Goal: Transaction & Acquisition: Obtain resource

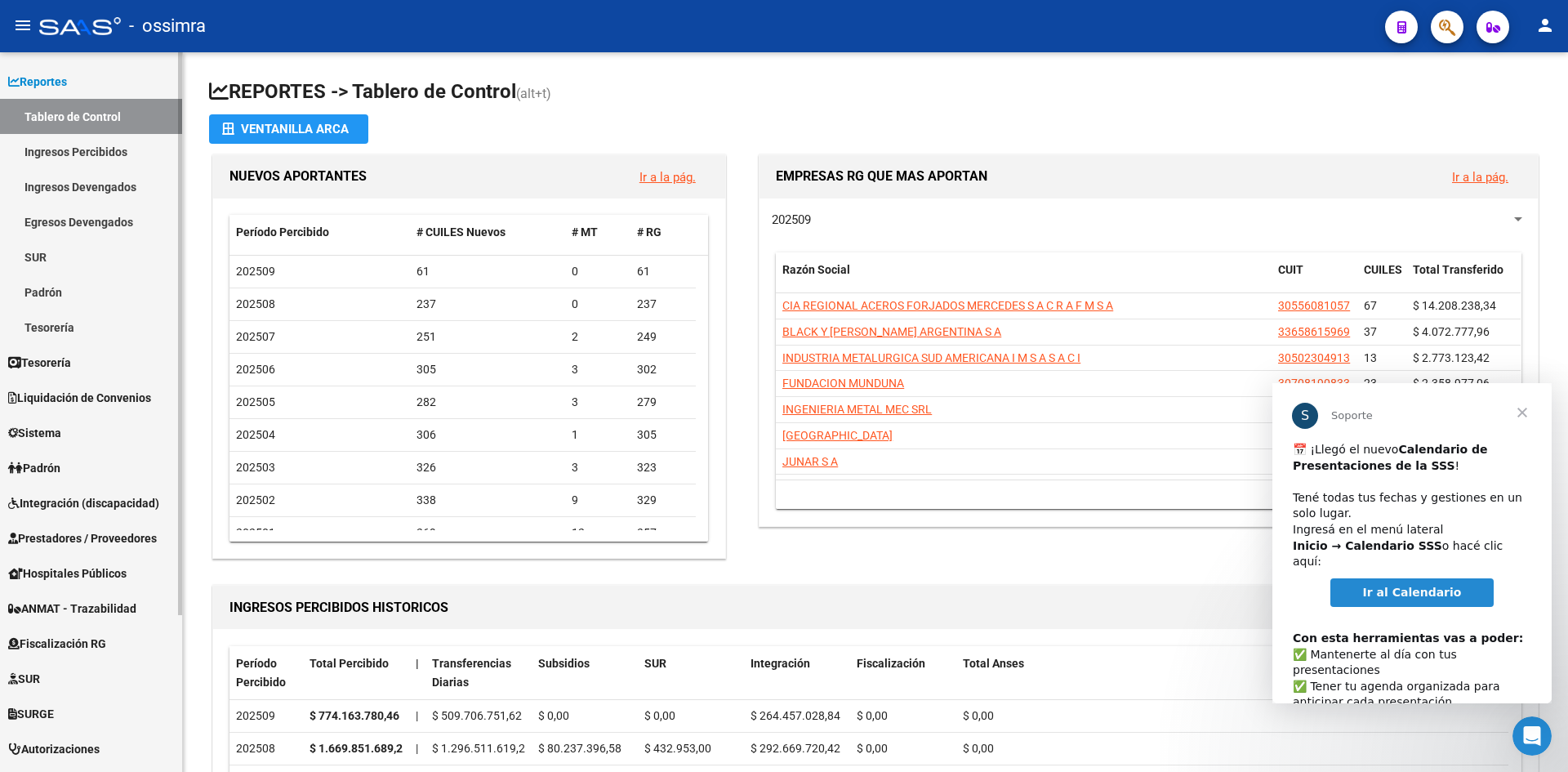
scroll to position [201, 0]
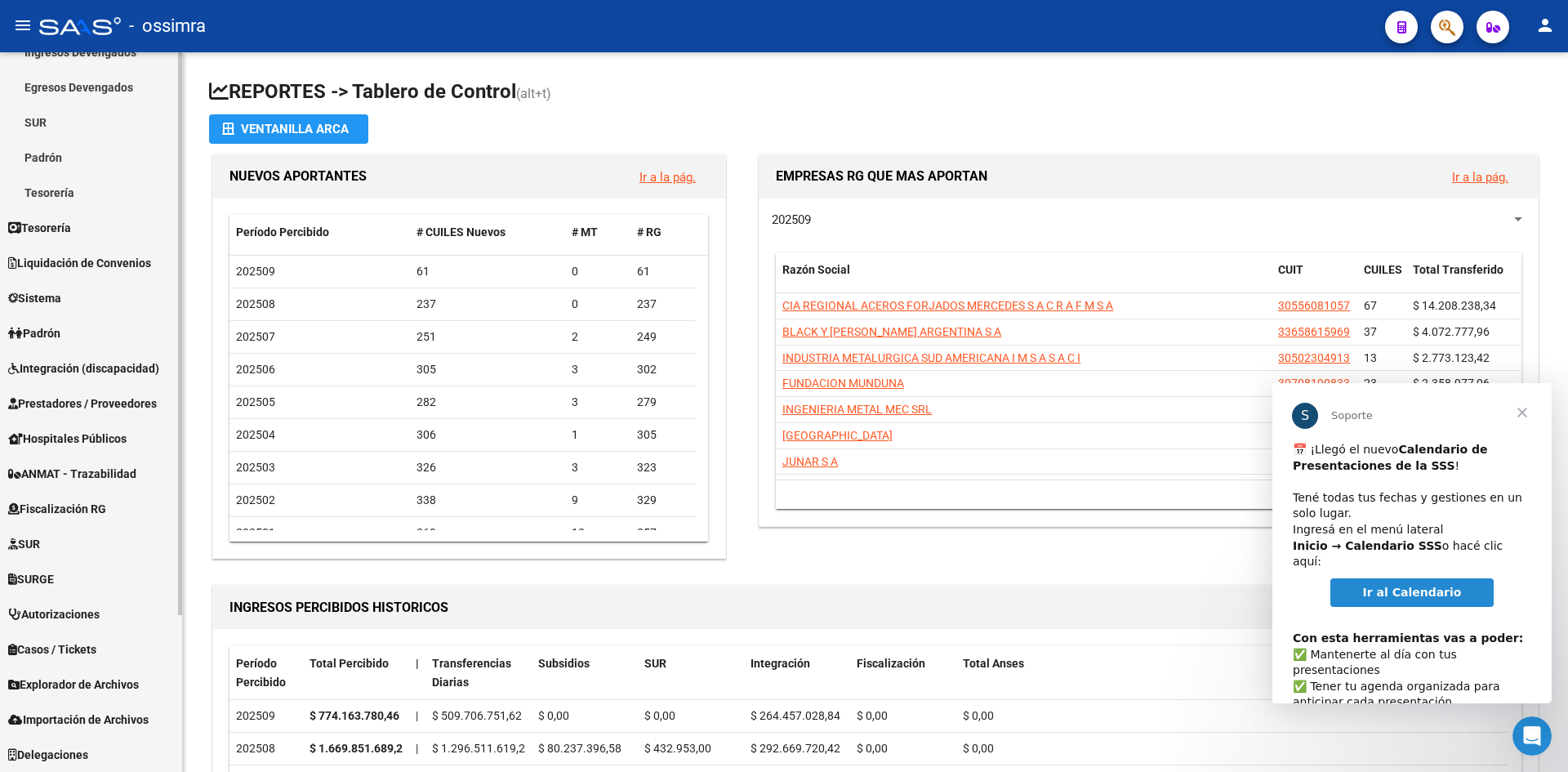
click at [80, 397] on span "Prestadores / Proveedores" at bounding box center [82, 404] width 149 height 18
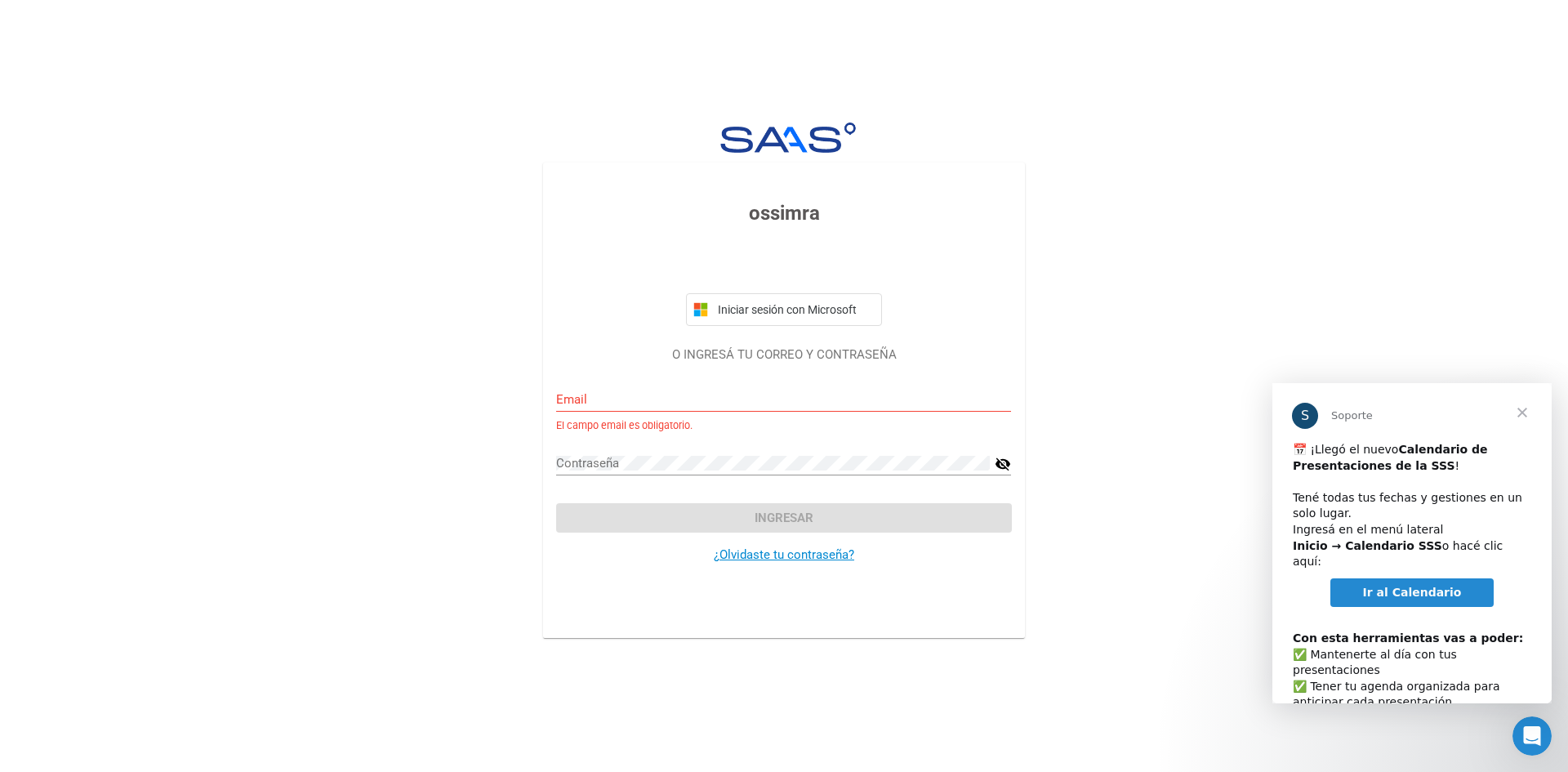
click at [1520, 412] on span "Cerrar" at bounding box center [1522, 412] width 59 height 59
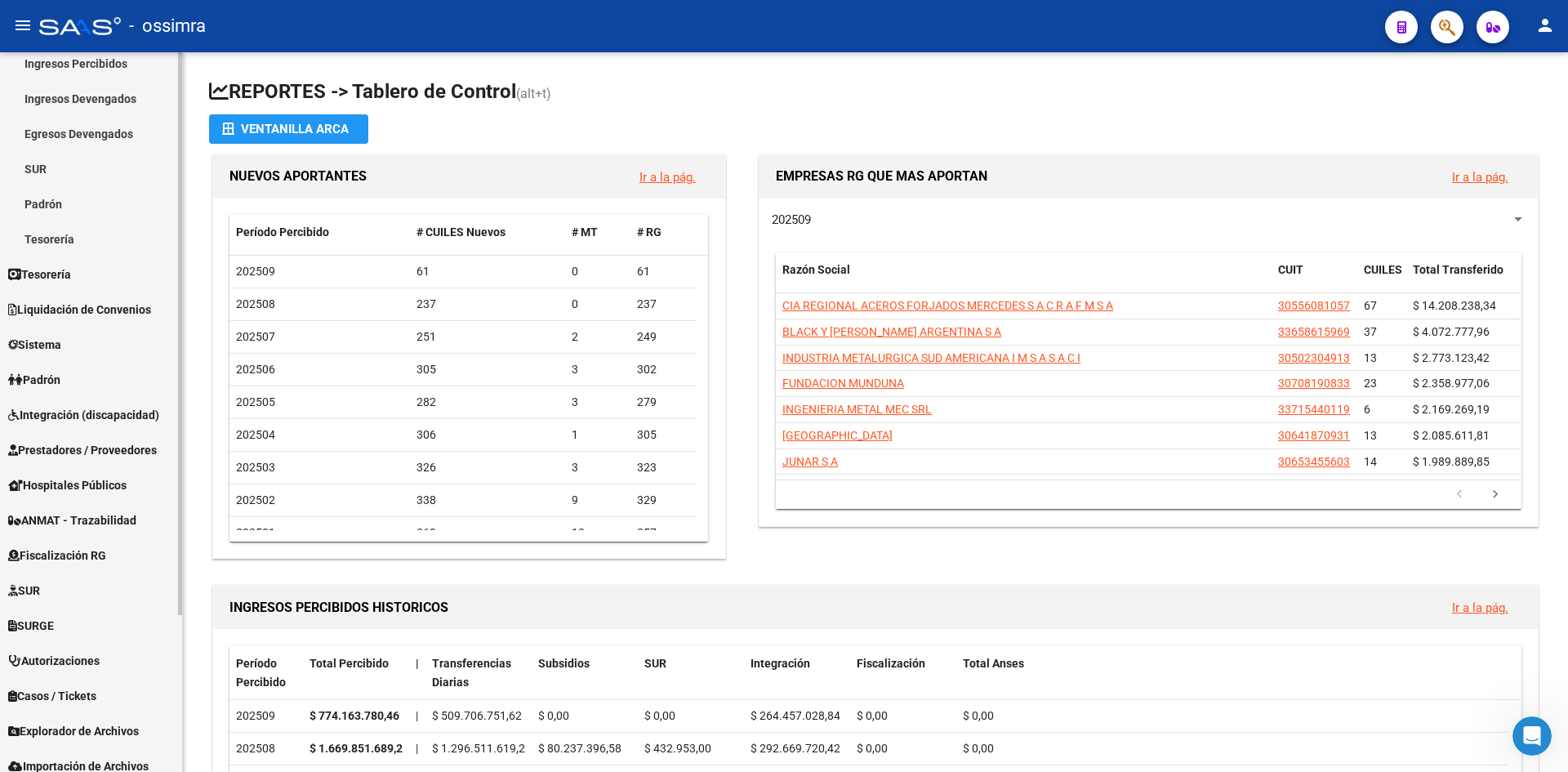
scroll to position [163, 0]
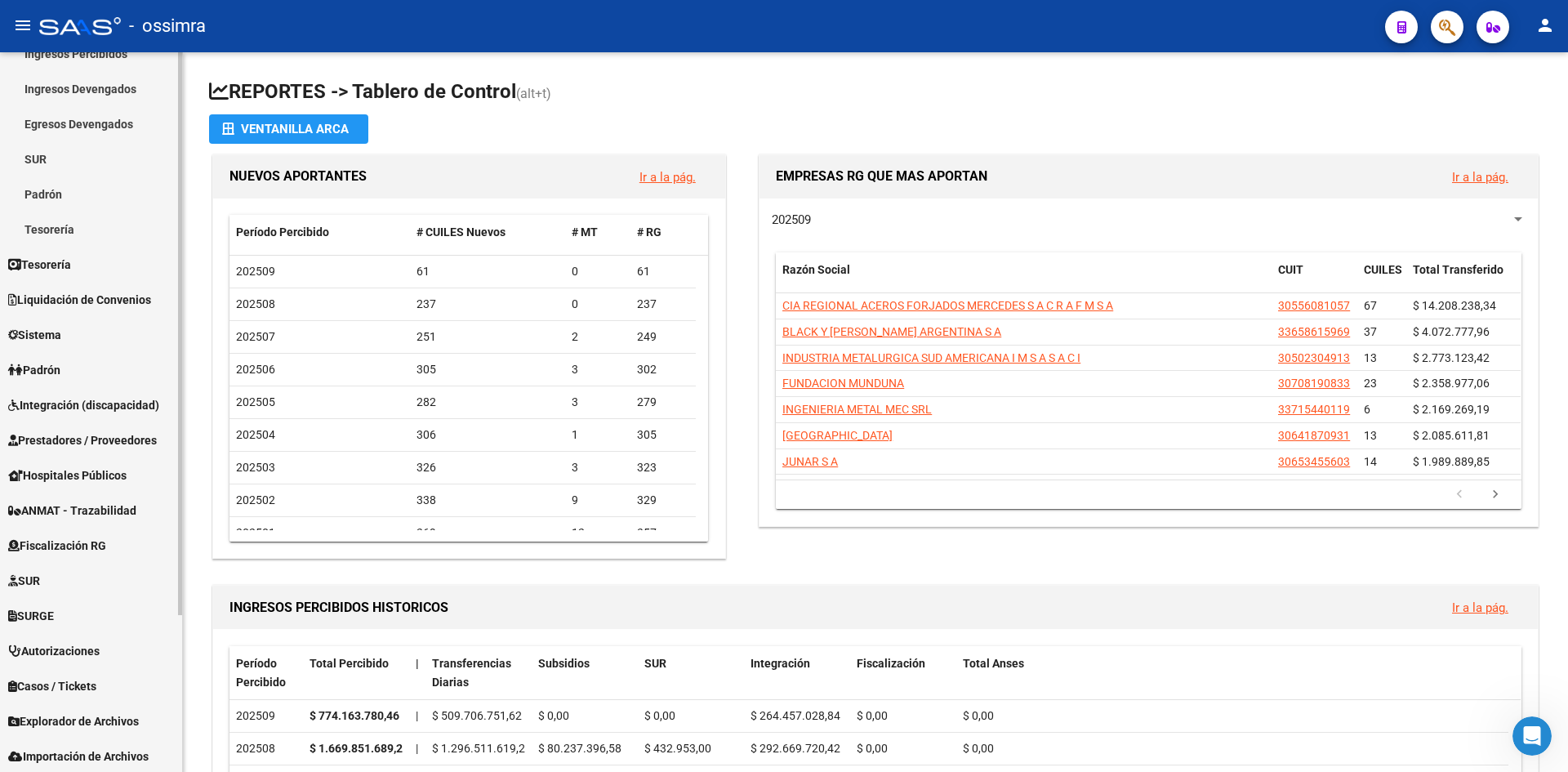
click at [106, 472] on span "Hospitales Públicos" at bounding box center [67, 476] width 118 height 18
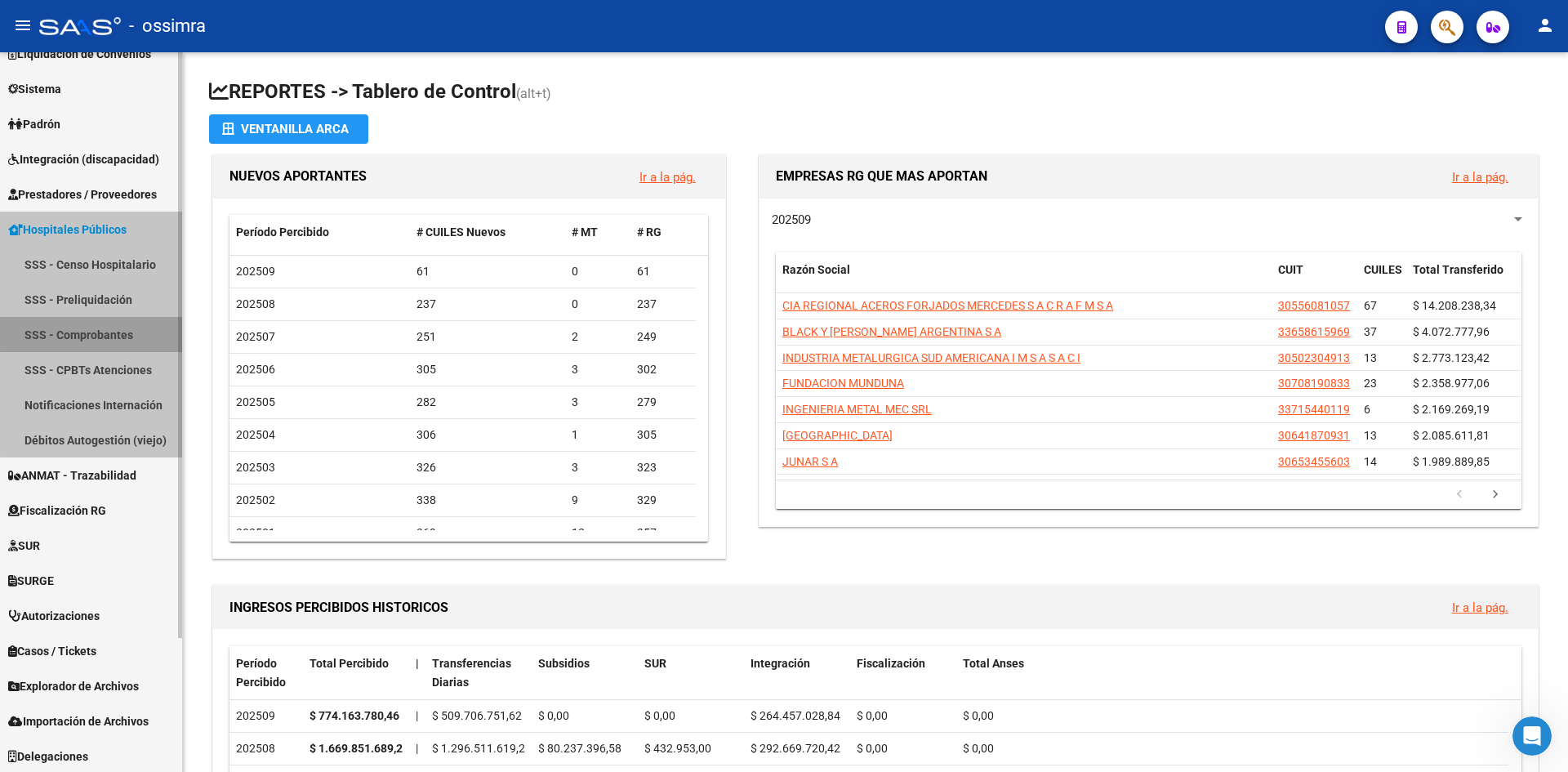
click at [105, 333] on link "SSS - Comprobantes" at bounding box center [91, 335] width 182 height 36
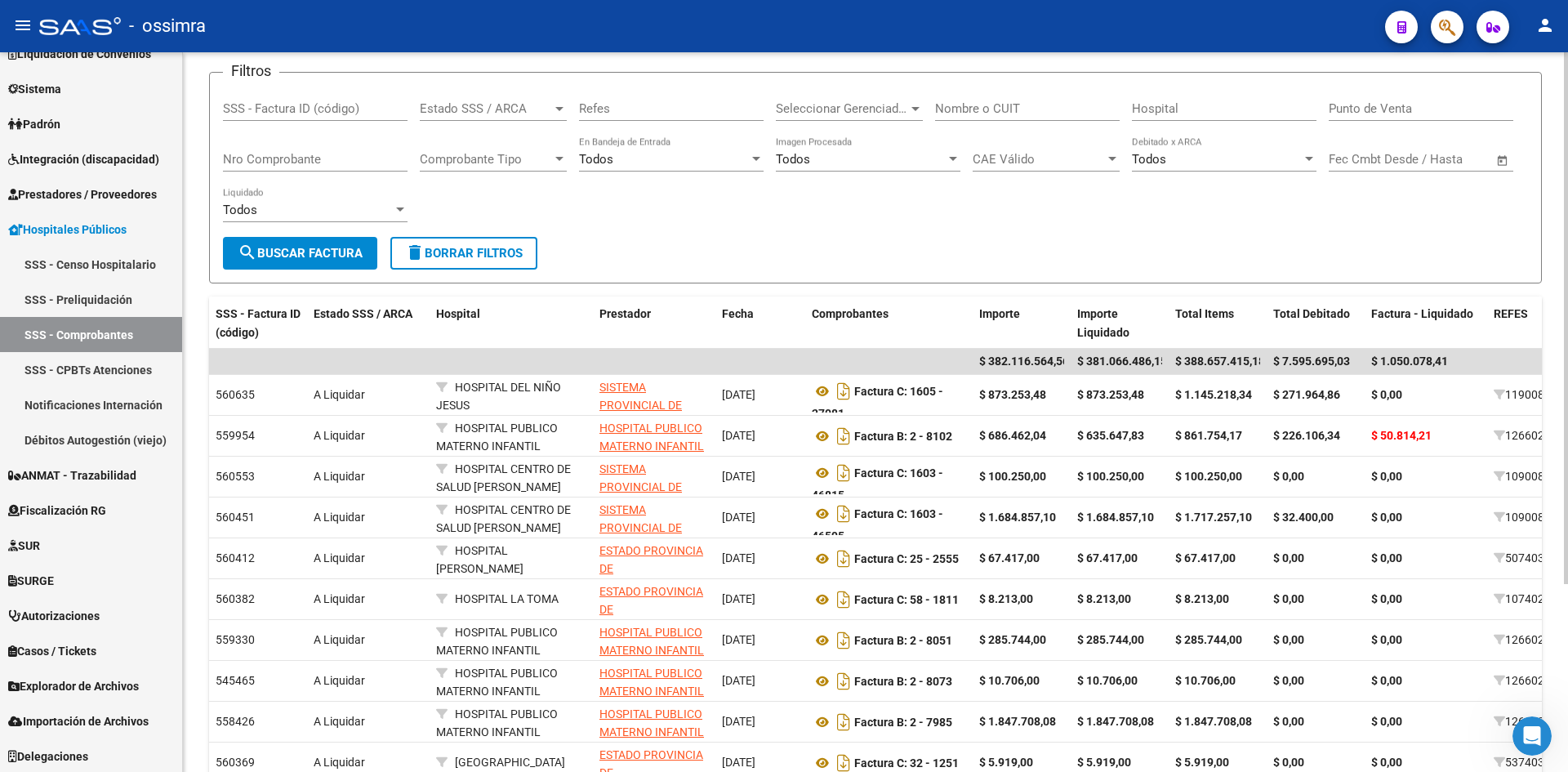
scroll to position [245, 0]
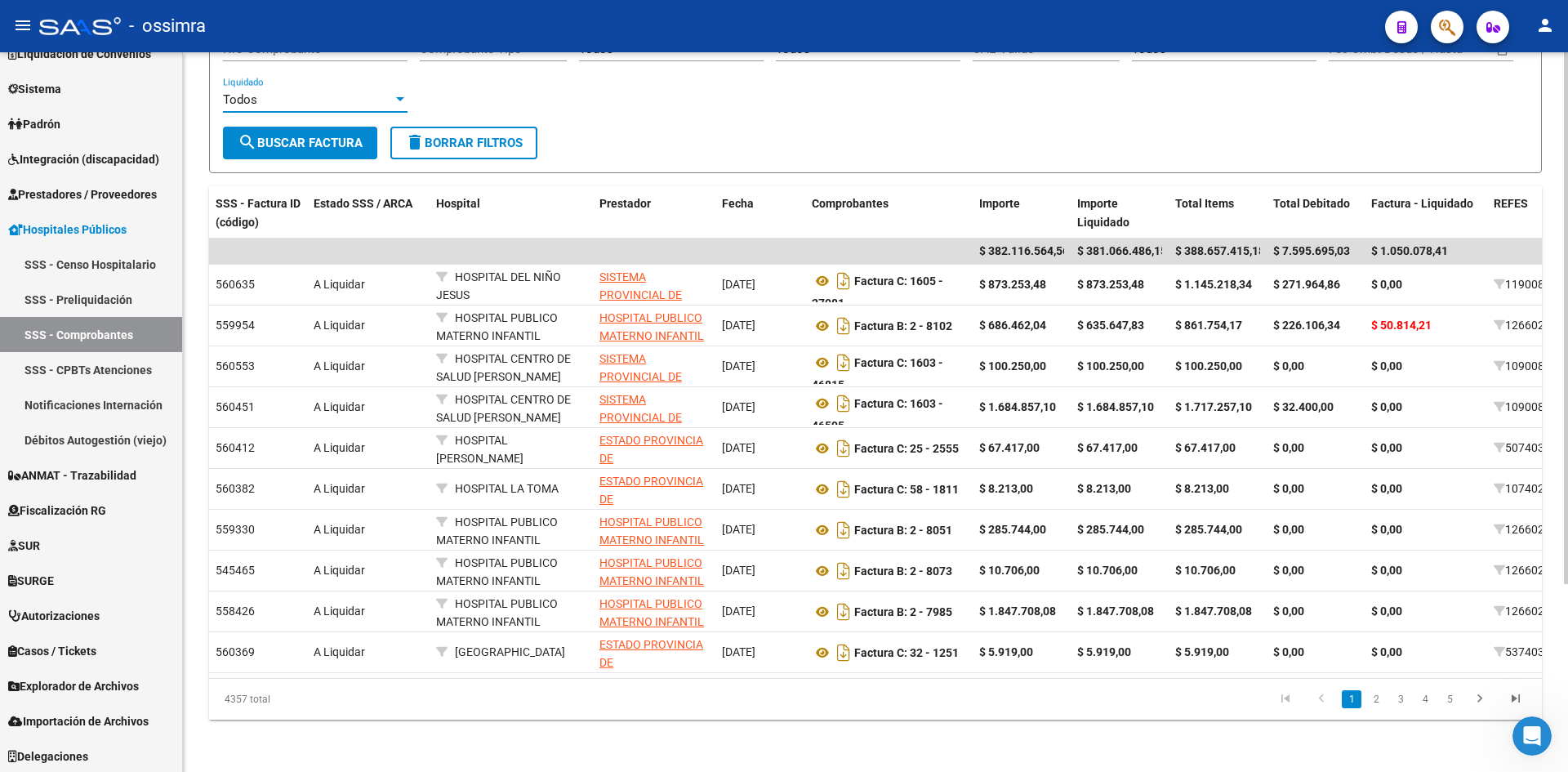
click at [282, 104] on div "Todos" at bounding box center [308, 99] width 169 height 15
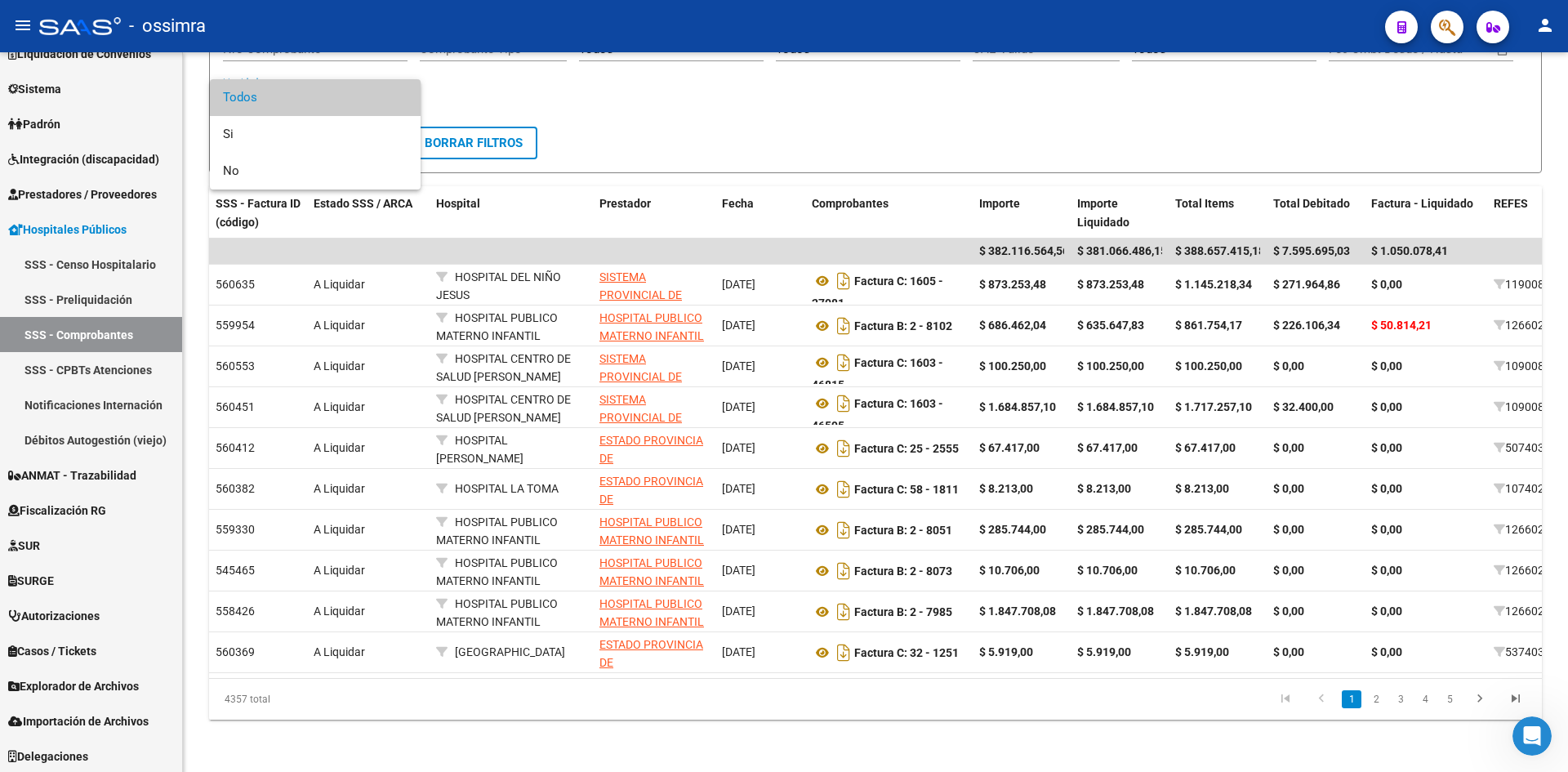
click at [711, 124] on div at bounding box center [784, 386] width 1568 height 772
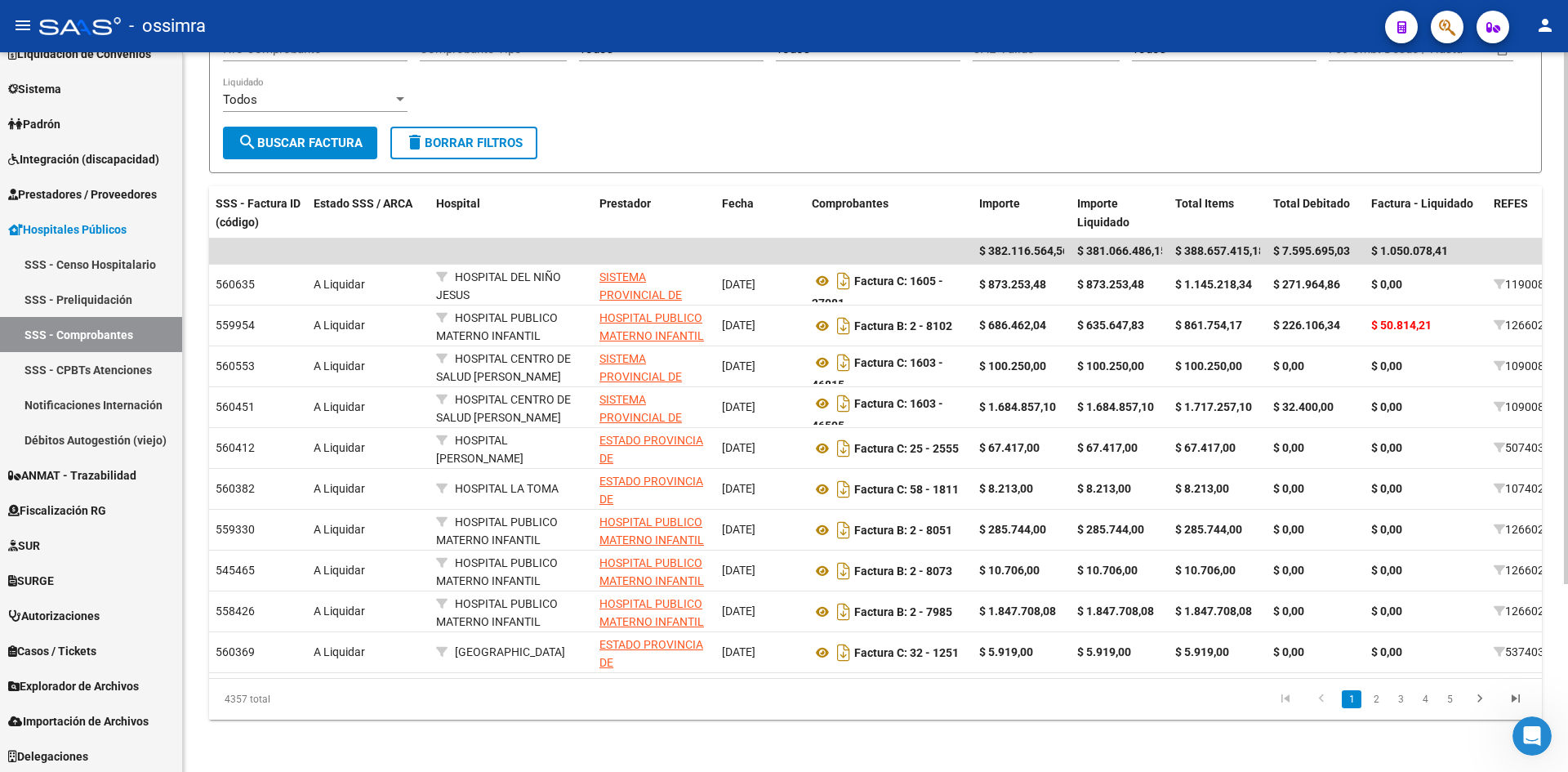
click at [344, 136] on span "search Buscar Factura" at bounding box center [300, 143] width 125 height 15
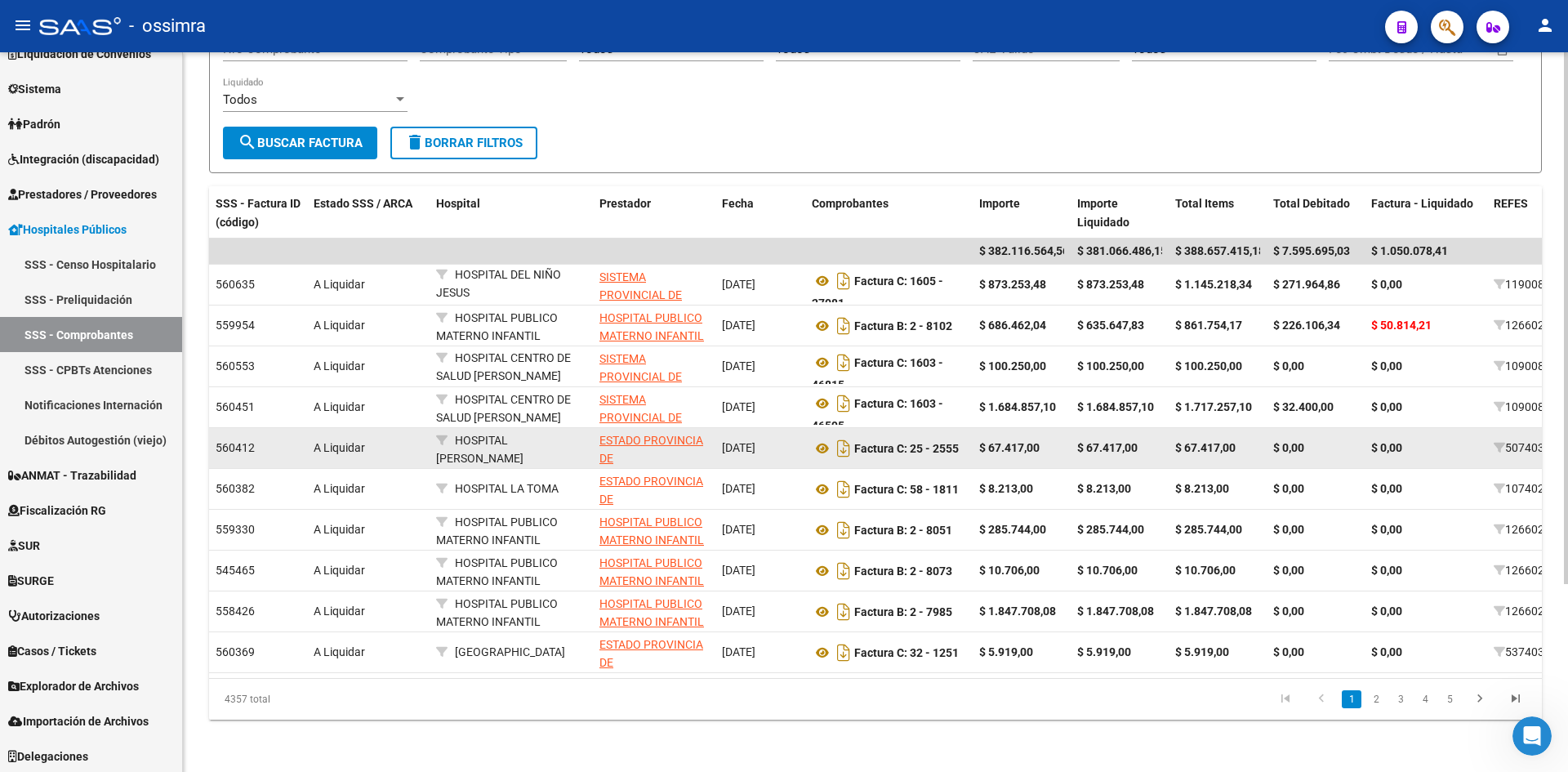
scroll to position [1, 0]
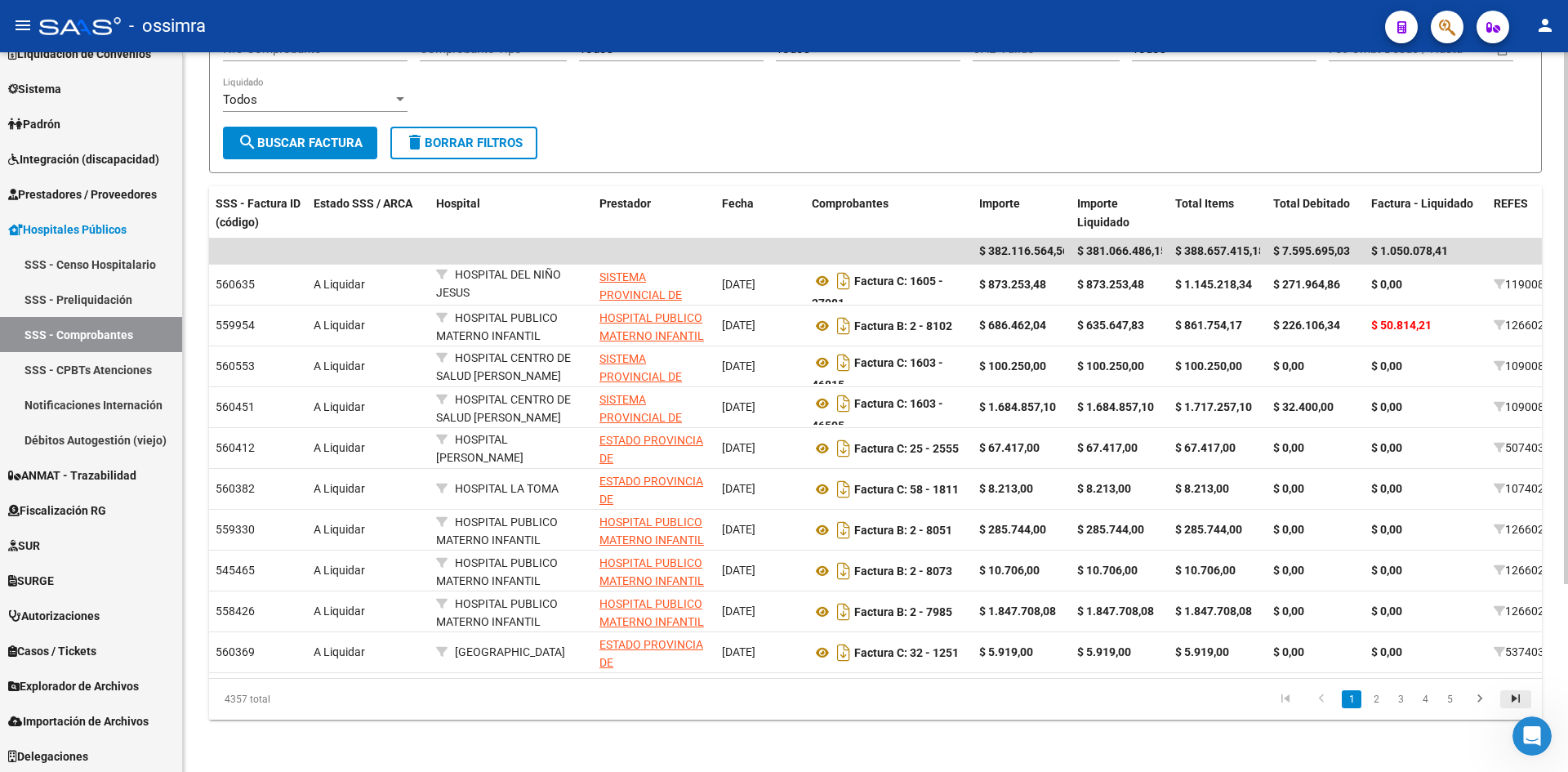
click at [1518, 699] on icon "go to last page" at bounding box center [1515, 701] width 21 height 20
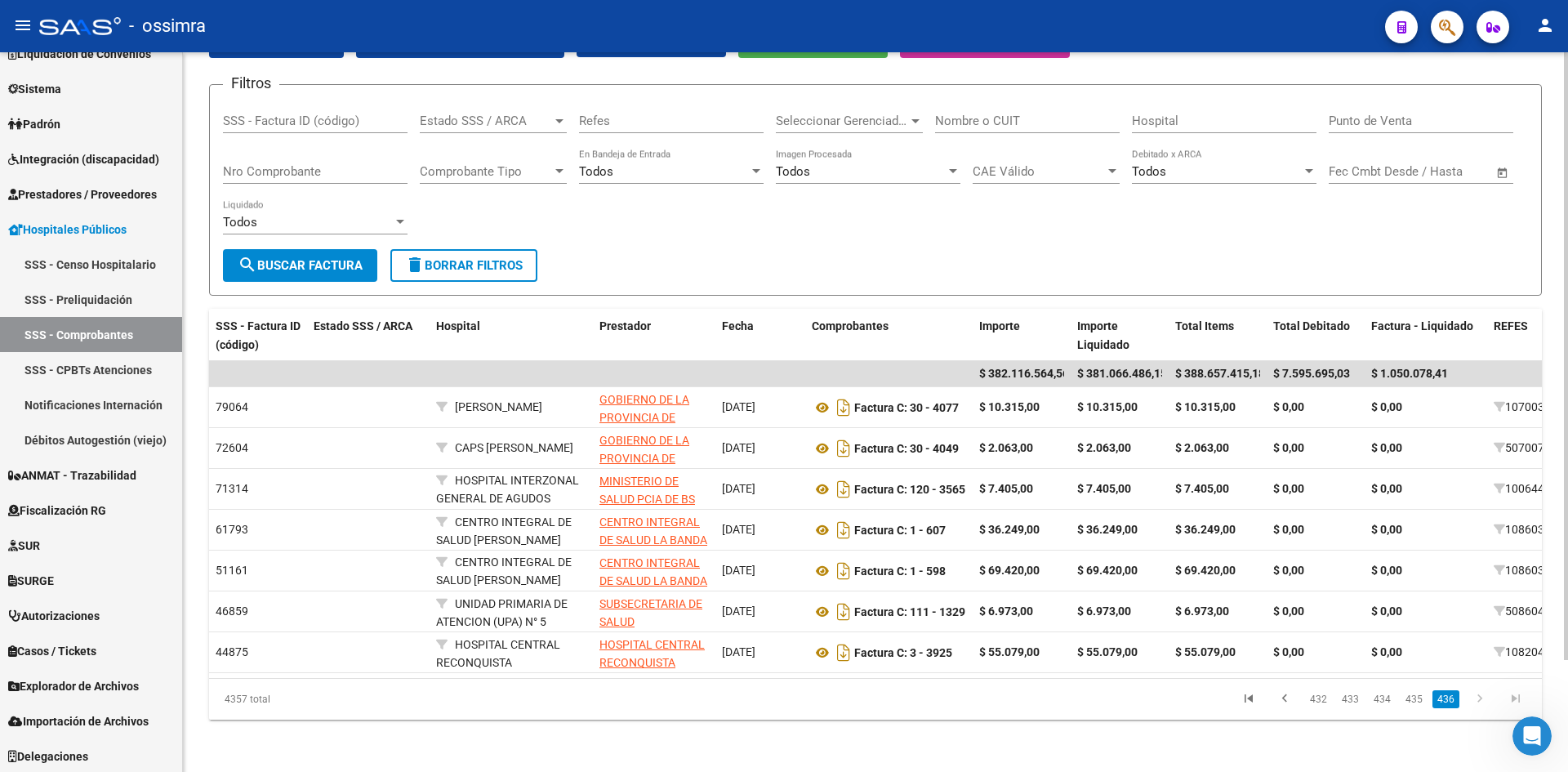
scroll to position [132, 0]
click at [850, 114] on span "Seleccionar Gerenciador" at bounding box center [842, 121] width 132 height 15
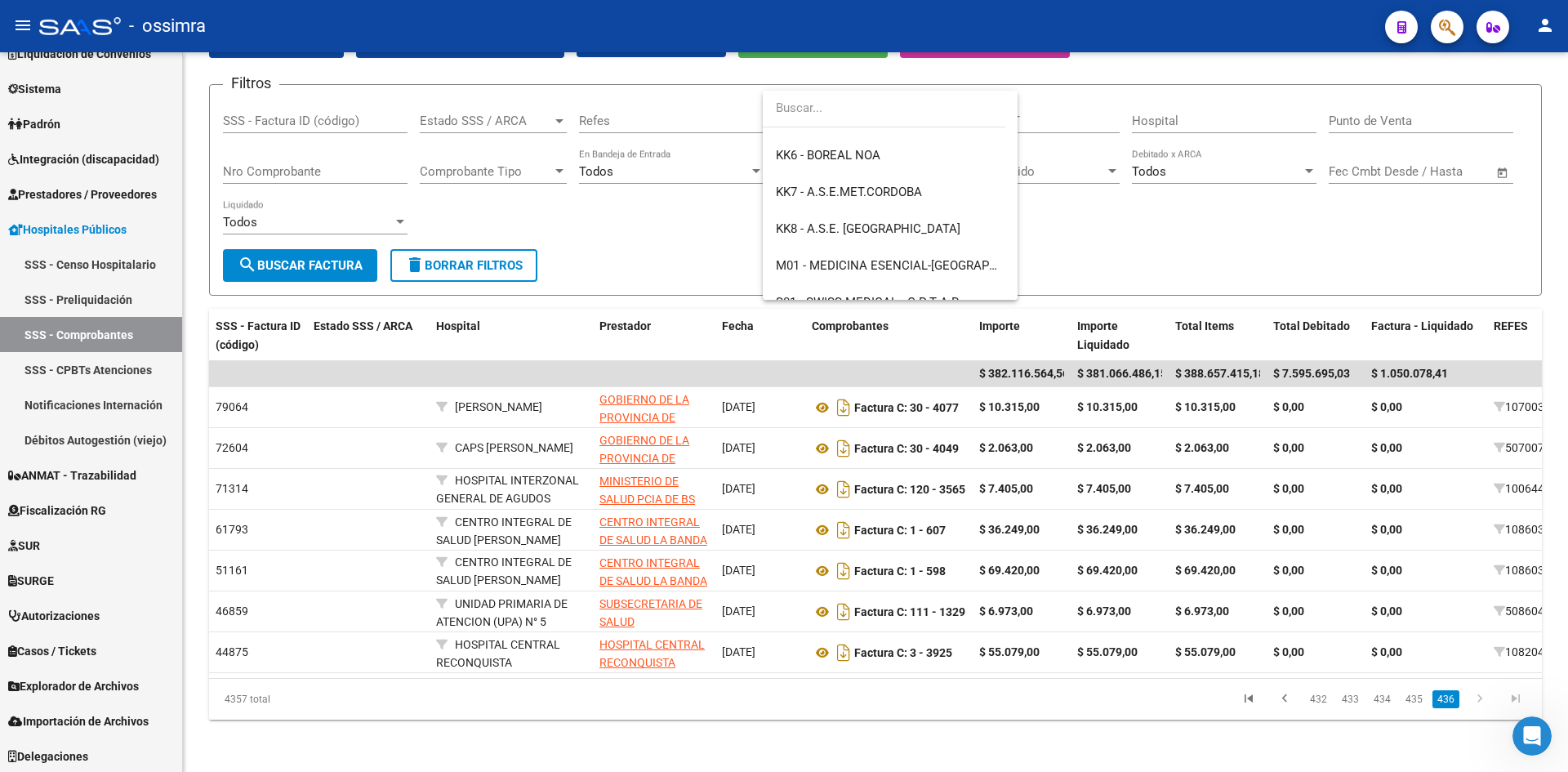
scroll to position [1004, 0]
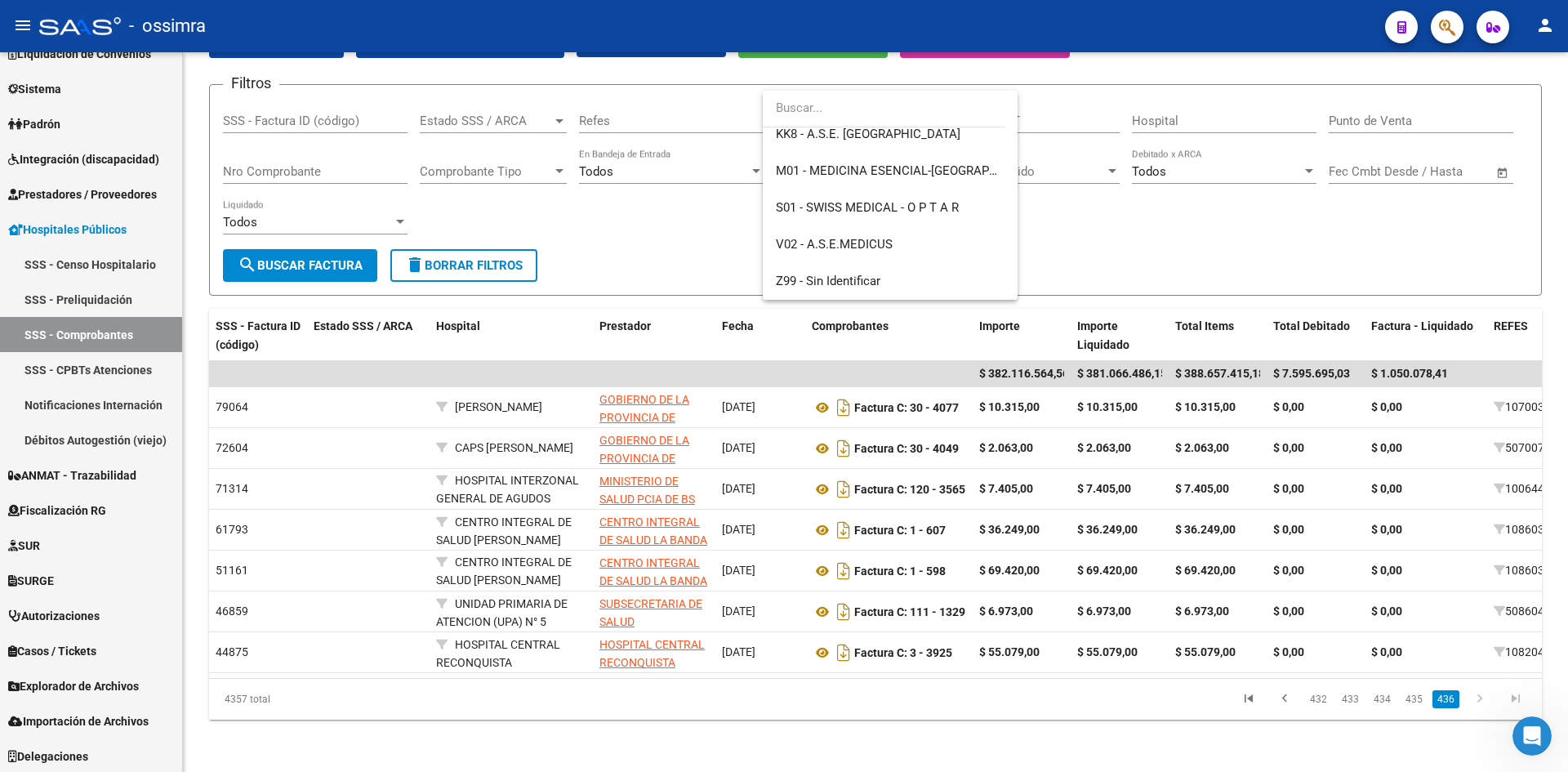
click at [1083, 234] on div at bounding box center [784, 386] width 1568 height 772
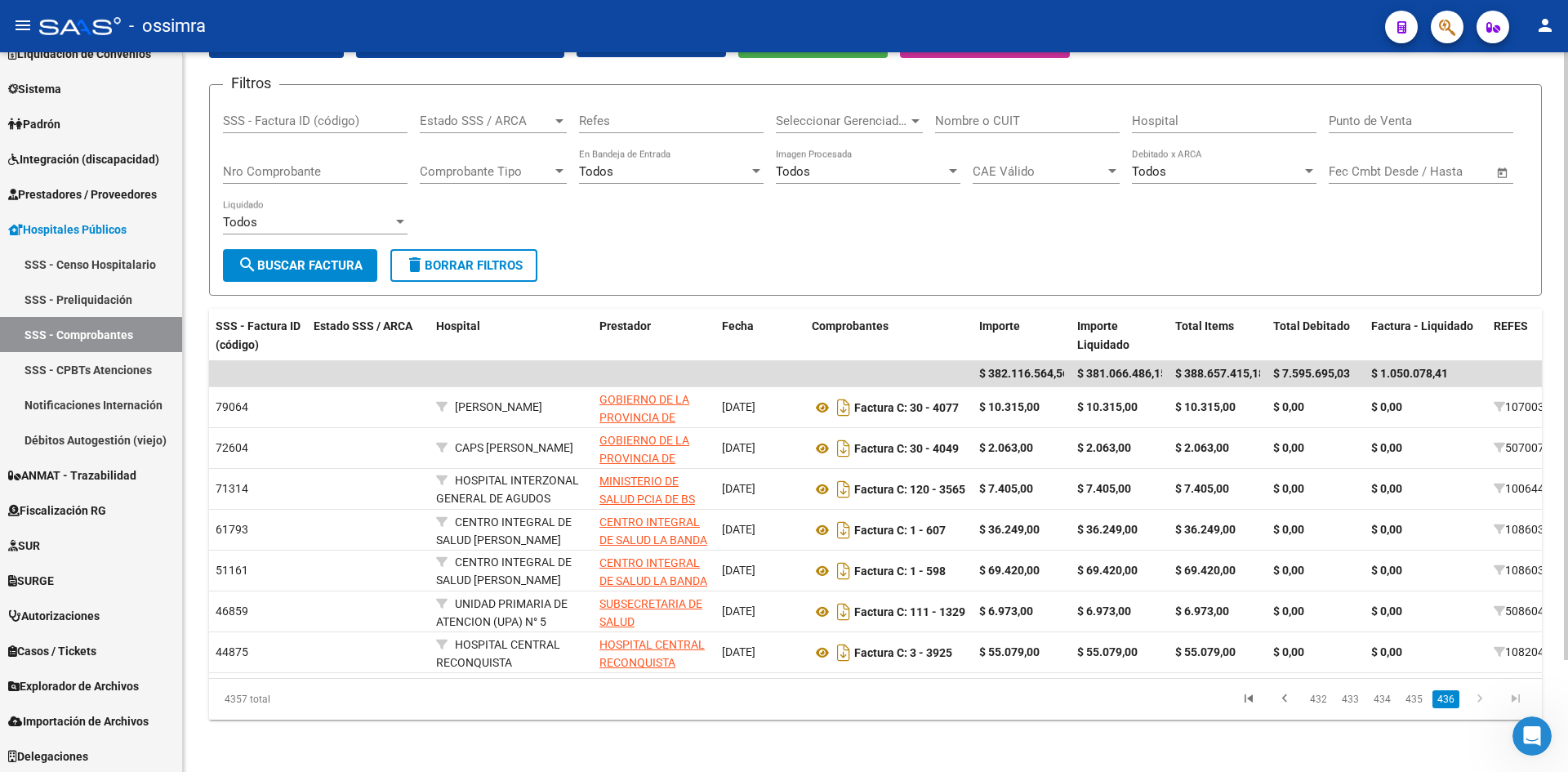
click at [1196, 114] on input "Hospital" at bounding box center [1225, 121] width 185 height 15
type input "ZONAL"
click at [995, 114] on input "Nombre o CUIT" at bounding box center [1027, 121] width 185 height 15
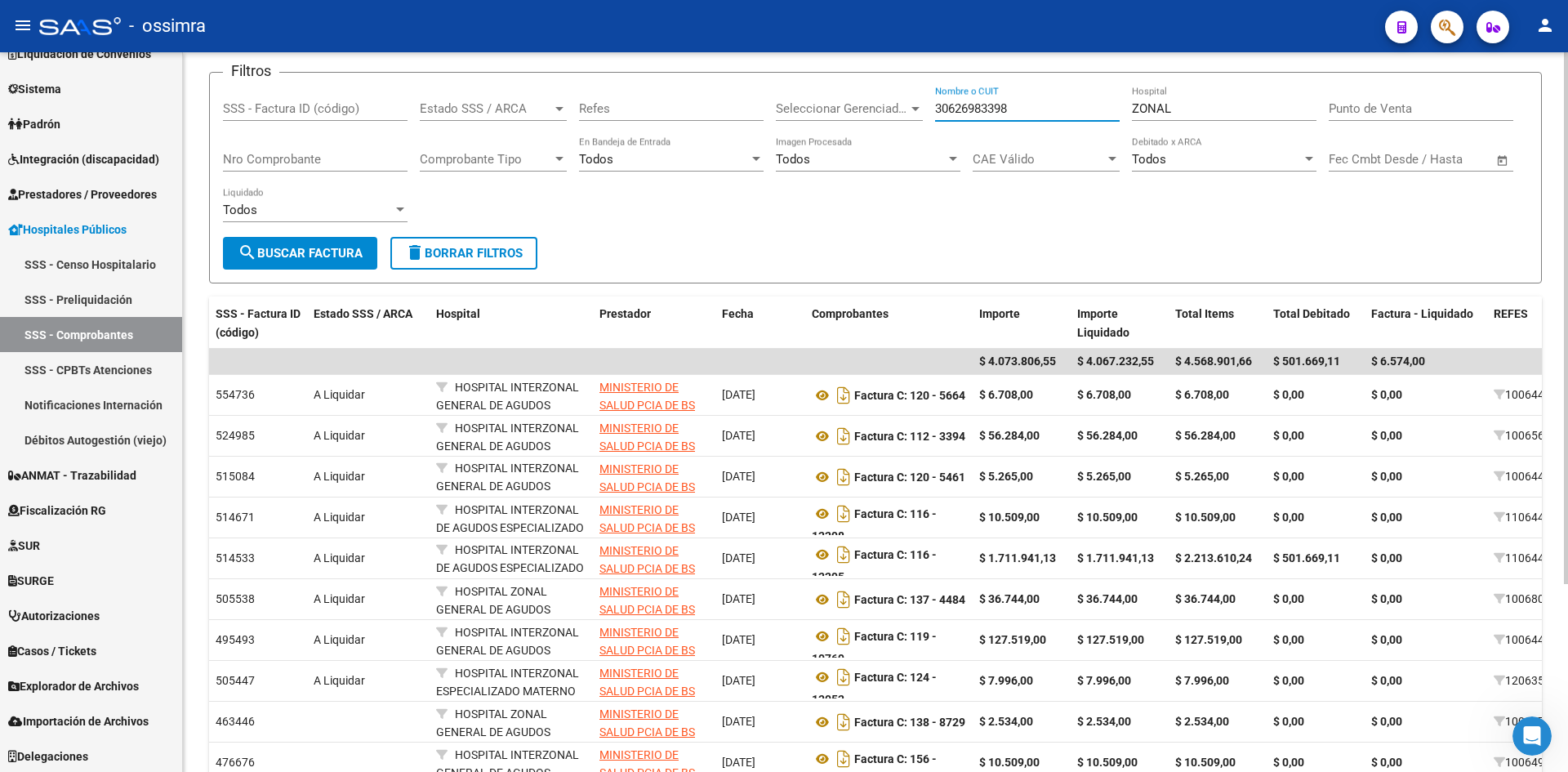
click at [1050, 110] on input "30626983398" at bounding box center [1027, 108] width 185 height 15
type input "30626983398"
drag, startPoint x: 1188, startPoint y: 100, endPoint x: 1025, endPoint y: 115, distance: 163.7
click at [1025, 115] on div "Filtros SSS - Factura ID (código) Estado SSS / ARCA Estado SSS / ARCA Refes Sel…" at bounding box center [876, 161] width 1306 height 151
drag, startPoint x: 1172, startPoint y: 109, endPoint x: 1078, endPoint y: 108, distance: 94.0
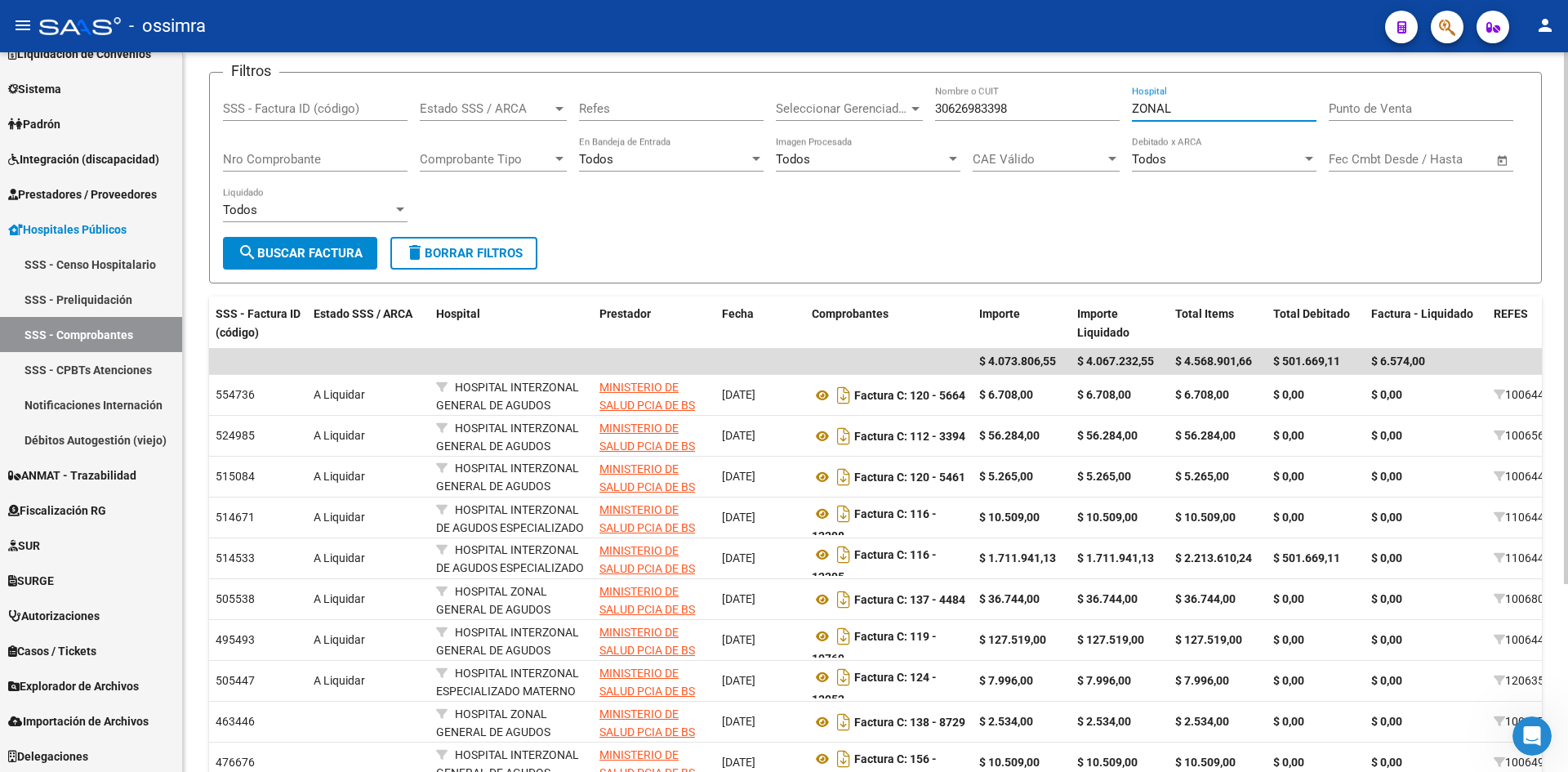
click at [1078, 108] on div "Filtros SSS - Factura ID (código) Estado SSS / ARCA Estado SSS / ARCA Refes Sel…" at bounding box center [876, 161] width 1306 height 151
click at [1058, 102] on input "30626983398" at bounding box center [1027, 108] width 185 height 15
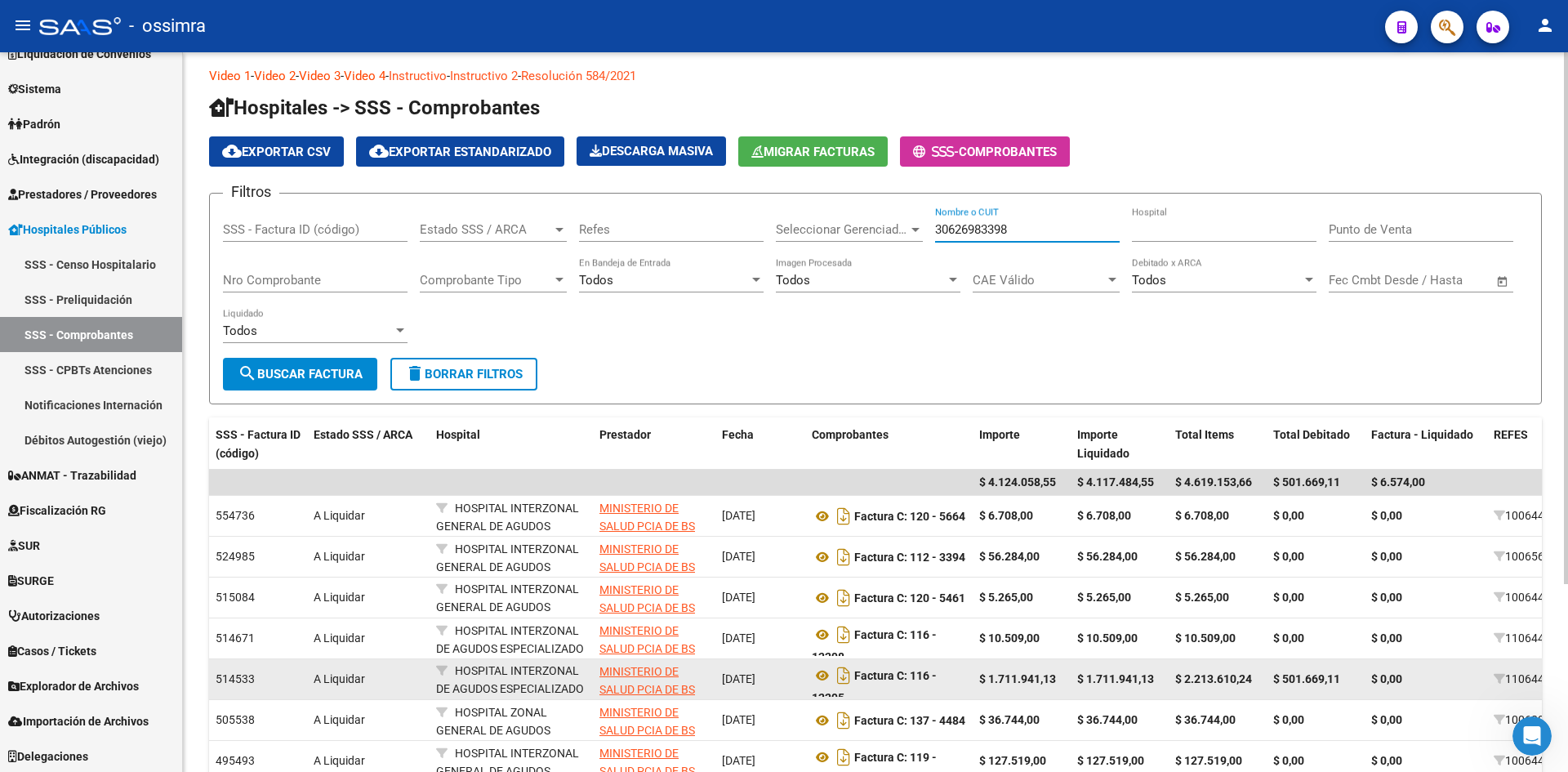
scroll to position [0, 0]
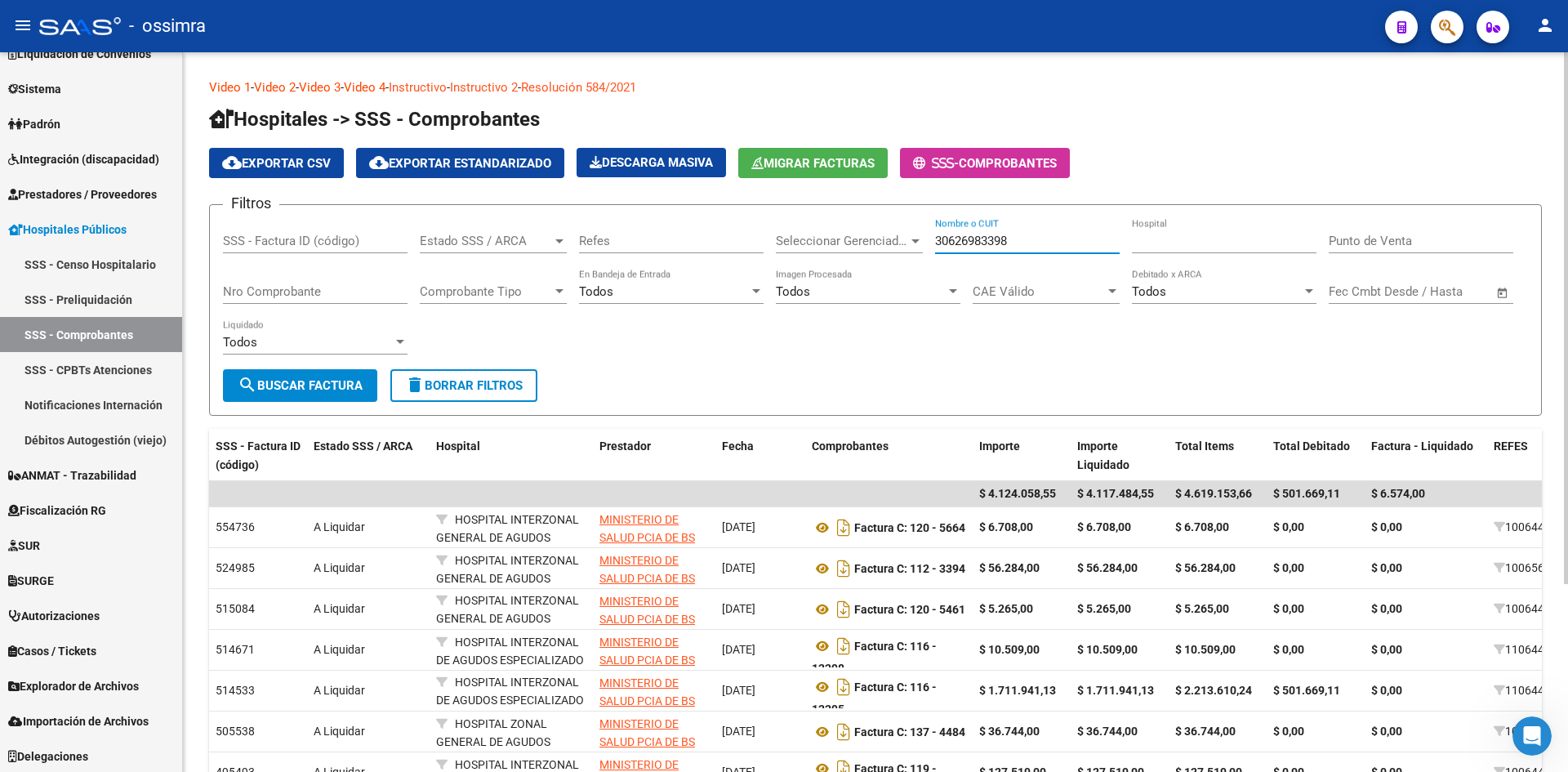
click at [953, 236] on input "30626983398" at bounding box center [1027, 241] width 185 height 15
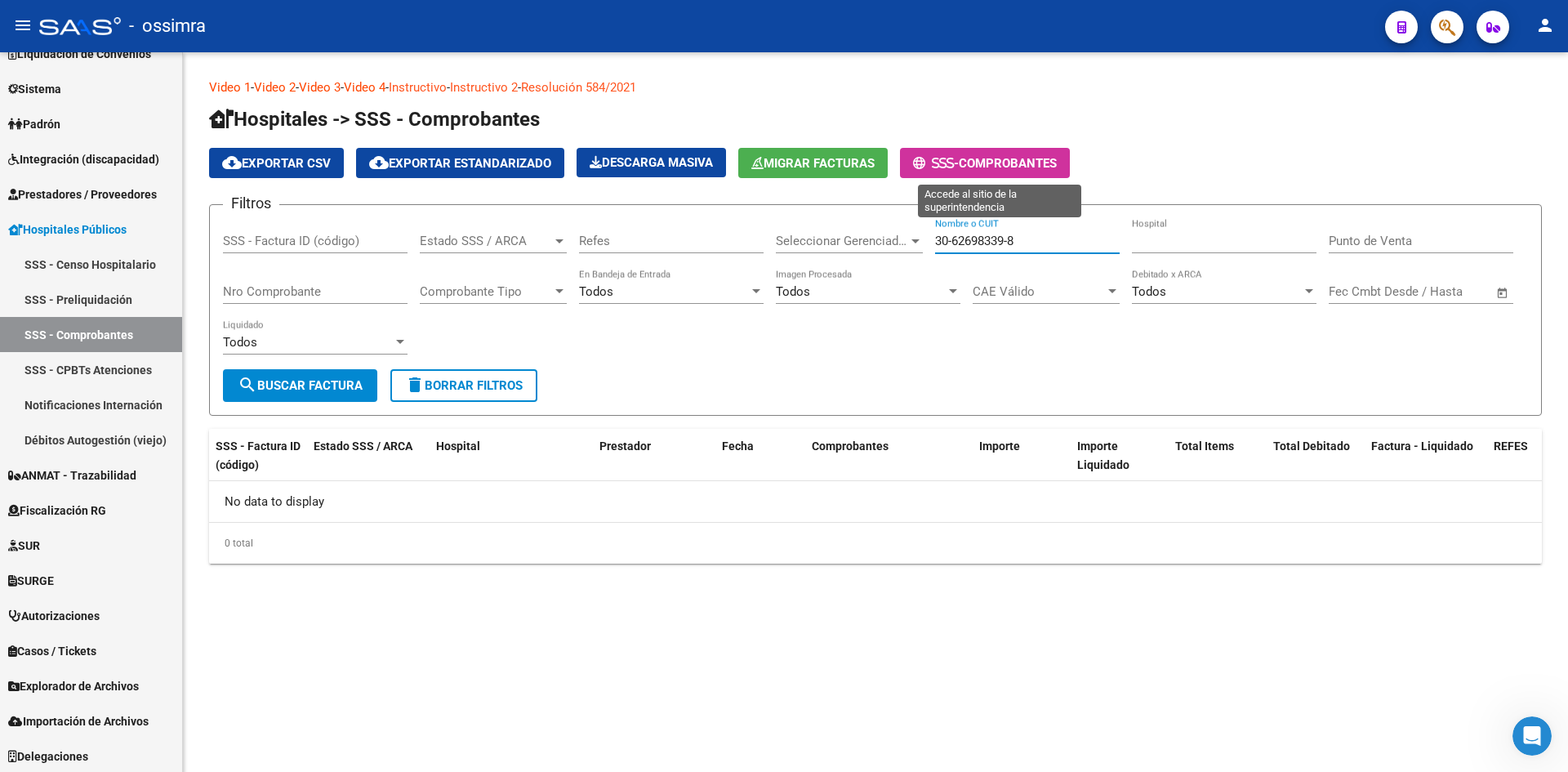
type input "30-62698339-8"
click at [1017, 169] on span "COMPROBANTES" at bounding box center [1008, 163] width 98 height 15
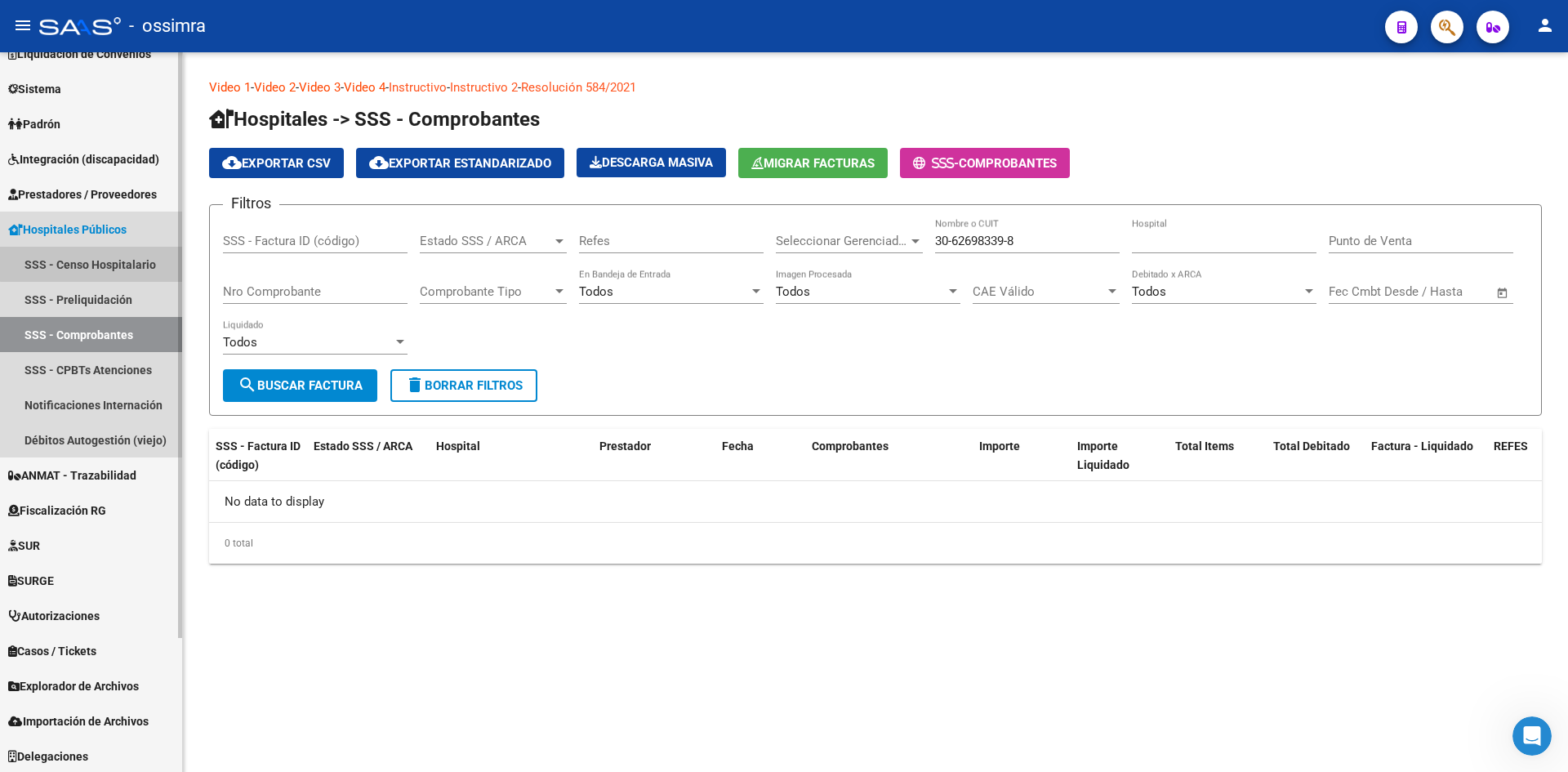
click at [115, 262] on link "SSS - Censo Hospitalario" at bounding box center [91, 264] width 182 height 36
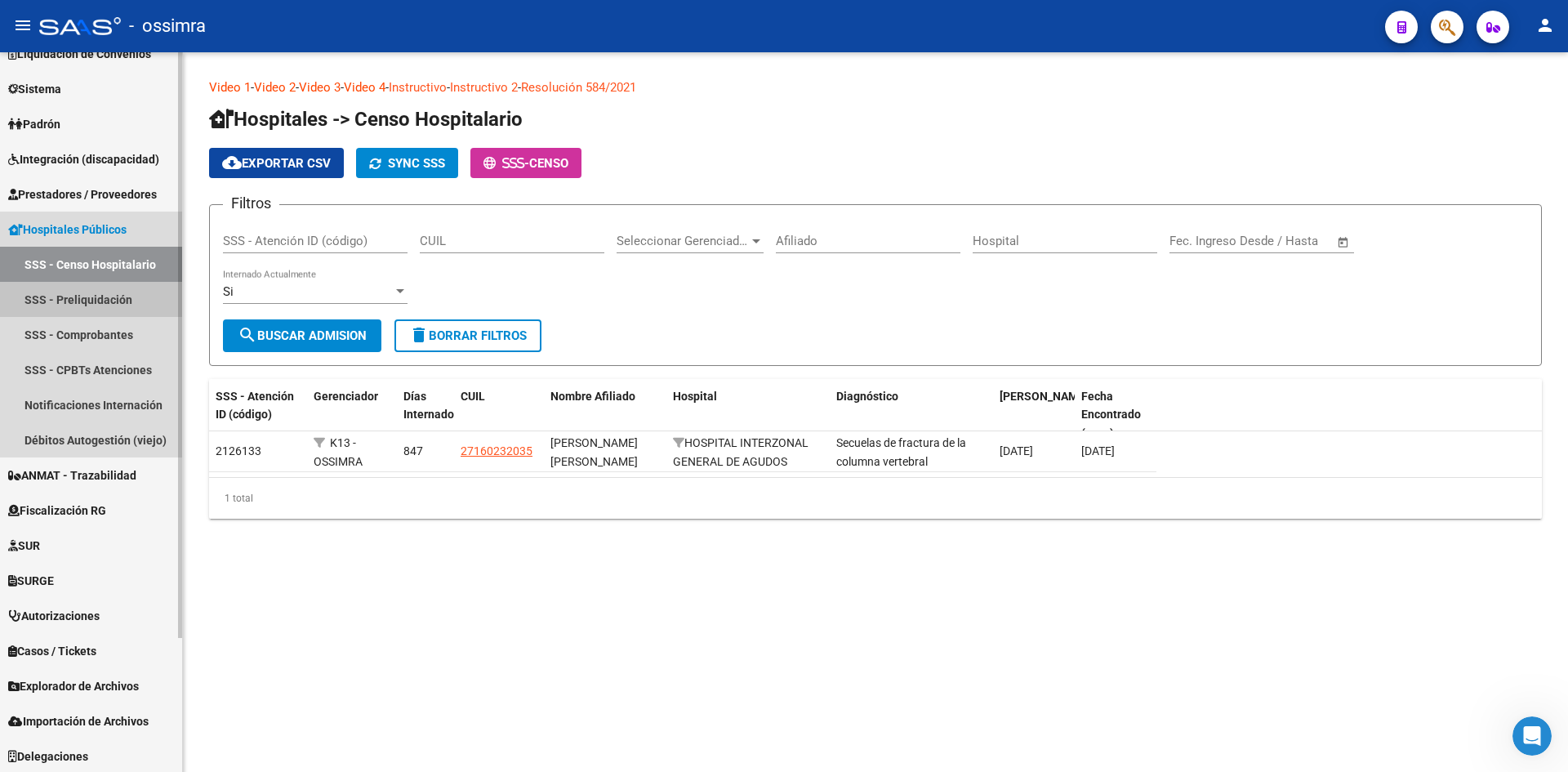
click at [121, 294] on link "SSS - Preliquidación" at bounding box center [91, 299] width 182 height 36
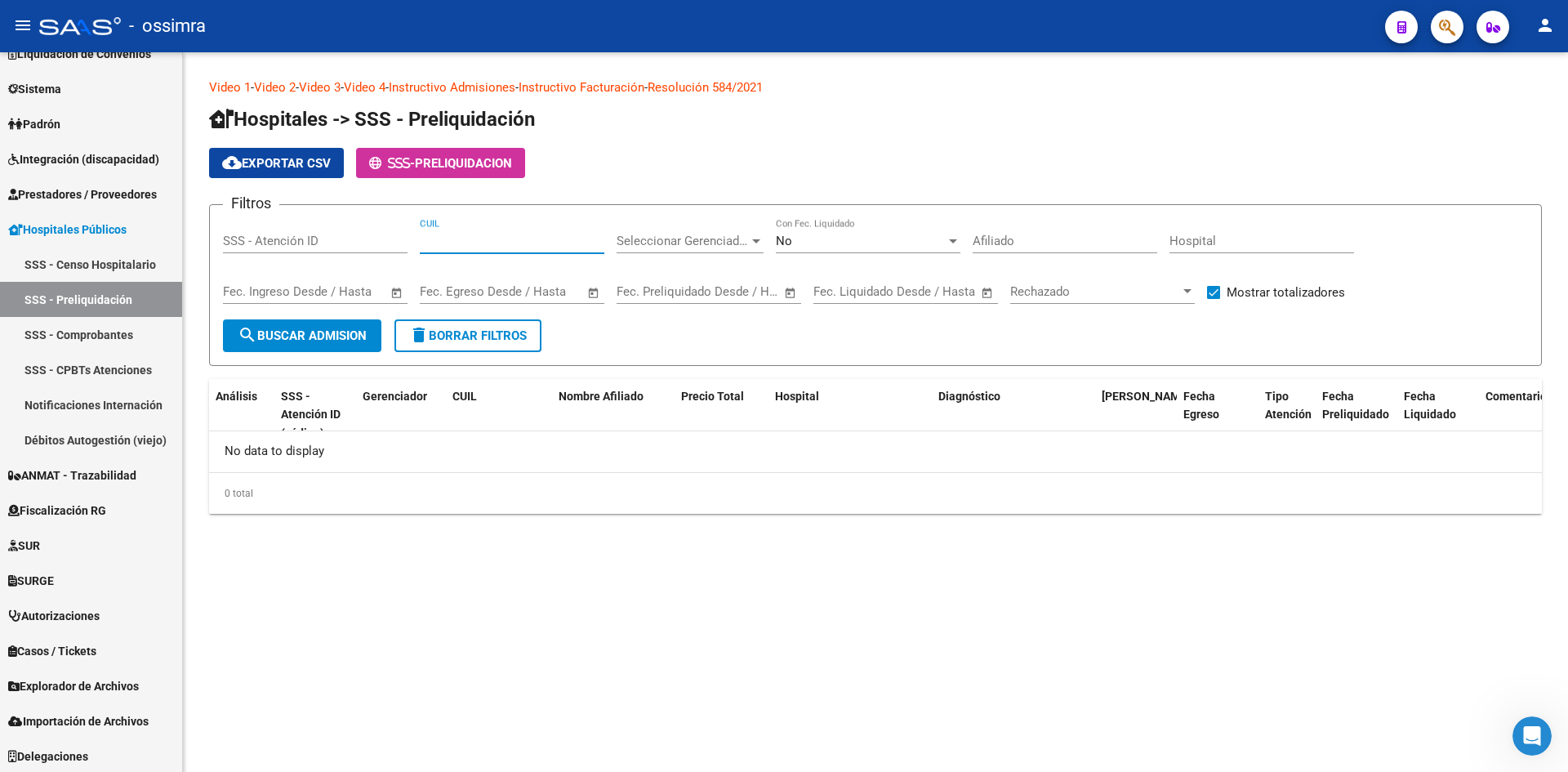
click at [458, 246] on input "CUIL" at bounding box center [512, 241] width 185 height 15
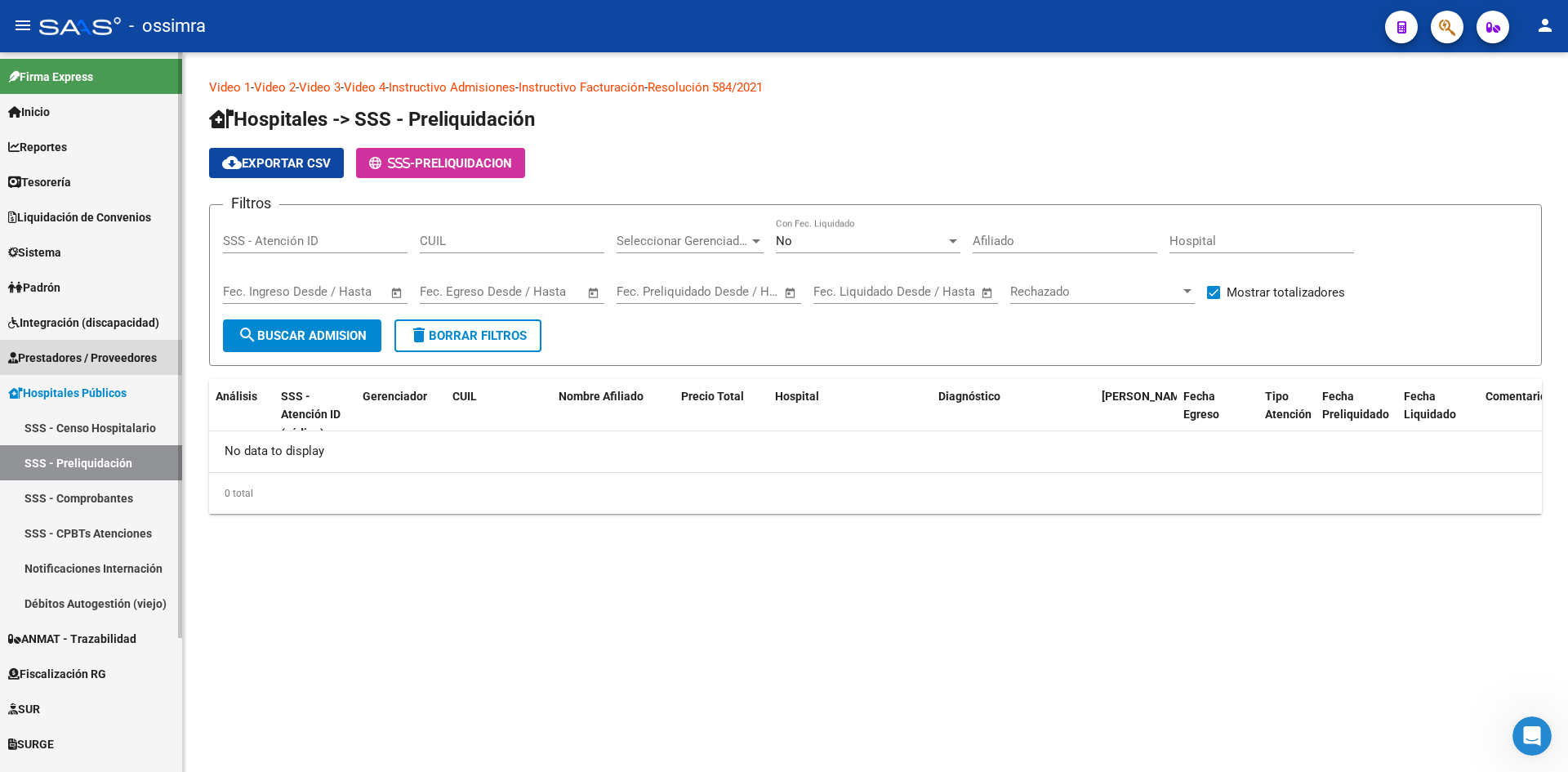
click at [108, 359] on span "Prestadores / Proveedores" at bounding box center [82, 358] width 149 height 18
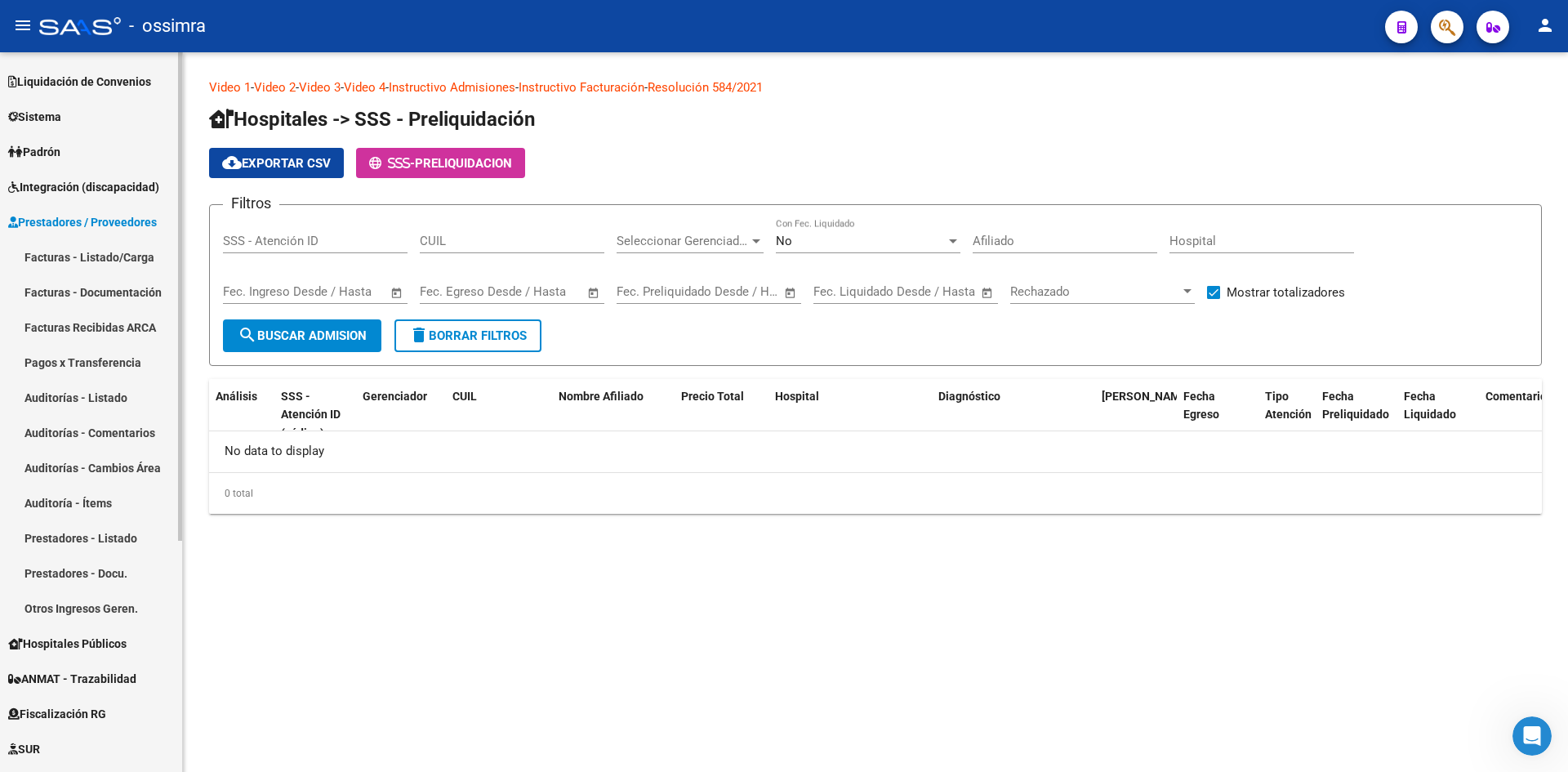
scroll to position [163, 0]
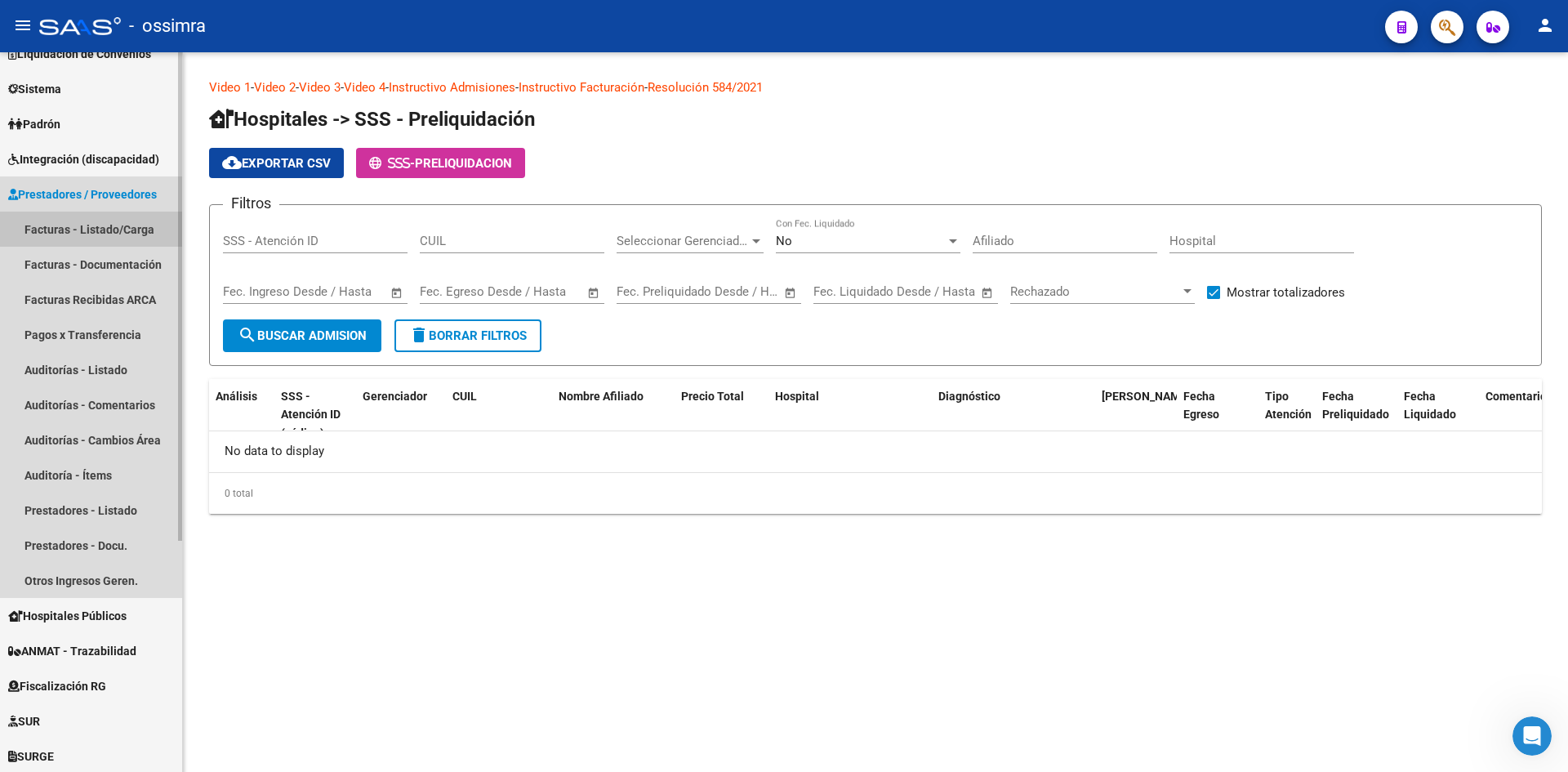
click at [98, 230] on link "Facturas - Listado/Carga" at bounding box center [91, 229] width 182 height 36
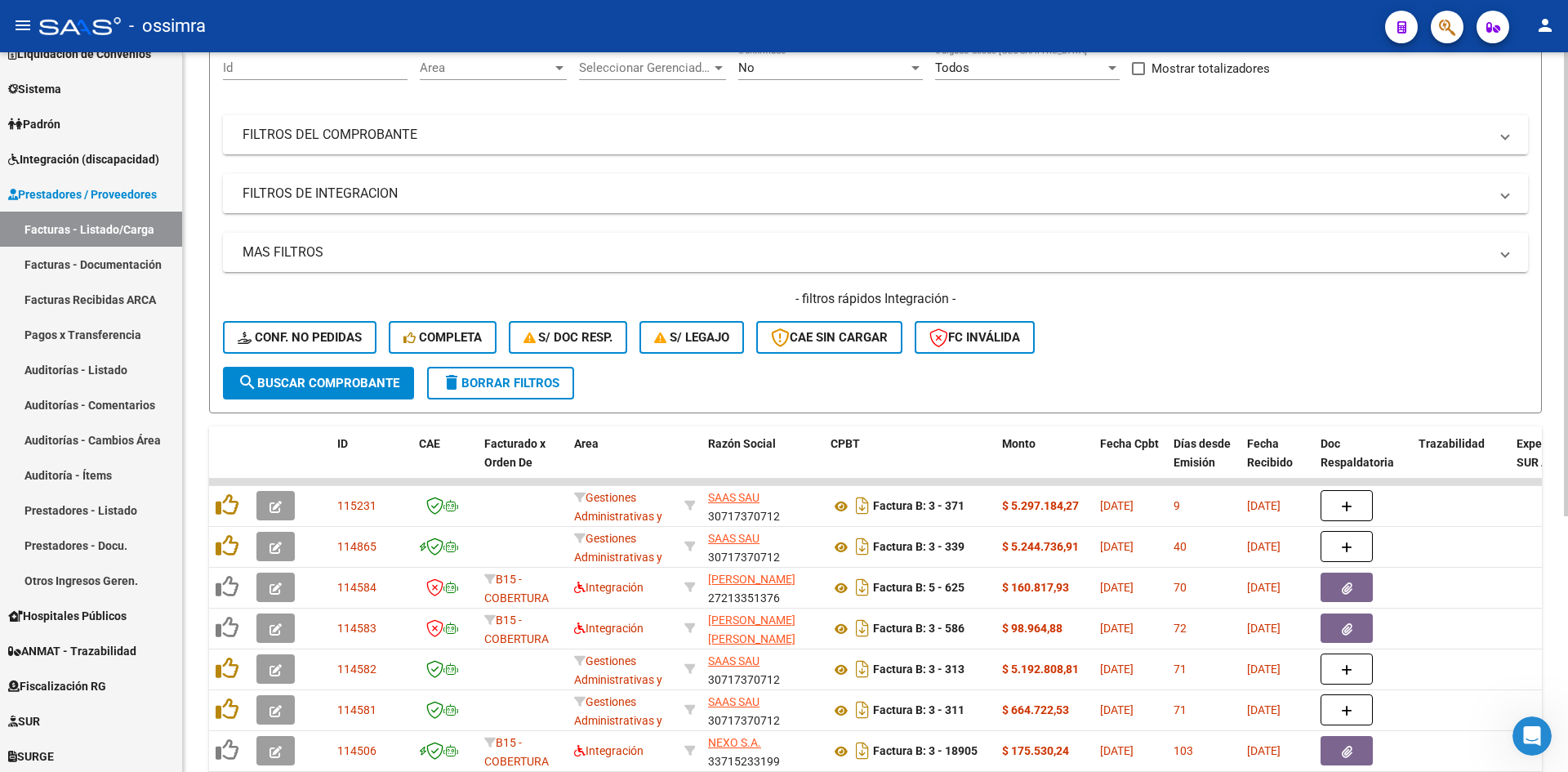
scroll to position [163, 0]
click at [328, 388] on span "search Buscar Comprobante" at bounding box center [319, 382] width 162 height 15
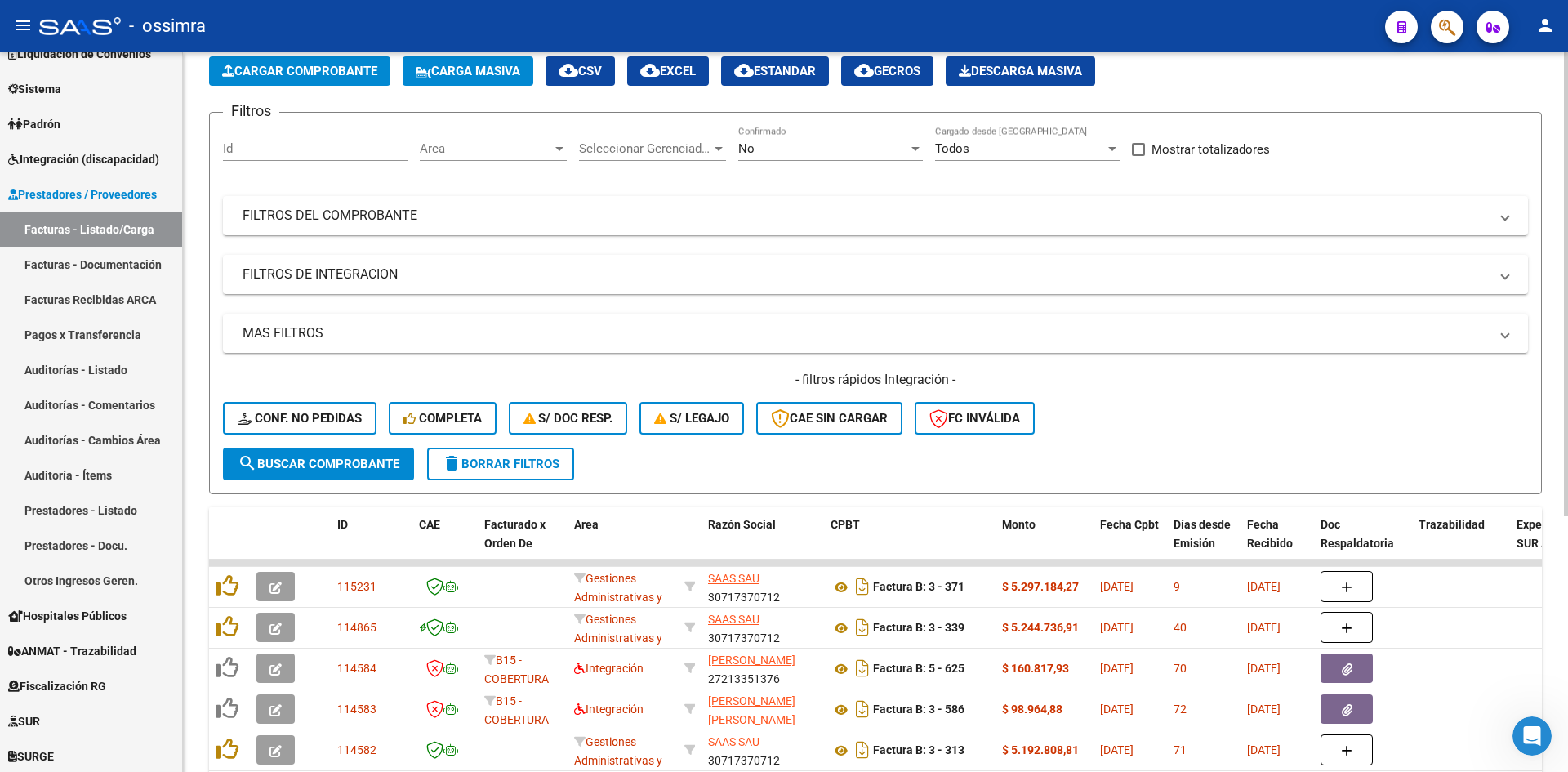
scroll to position [0, 0]
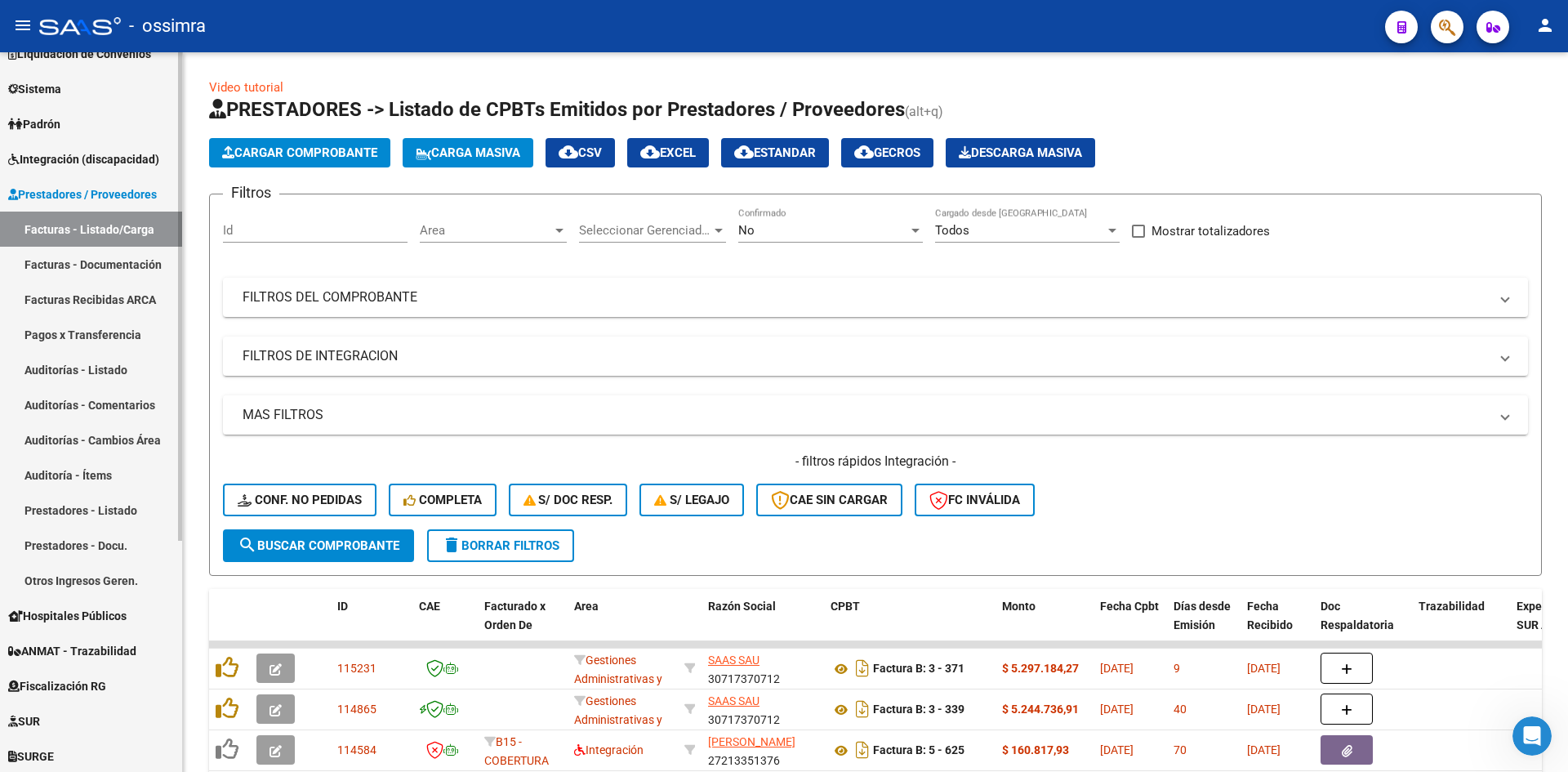
click at [115, 299] on link "Facturas Recibidas ARCA" at bounding box center [91, 299] width 182 height 36
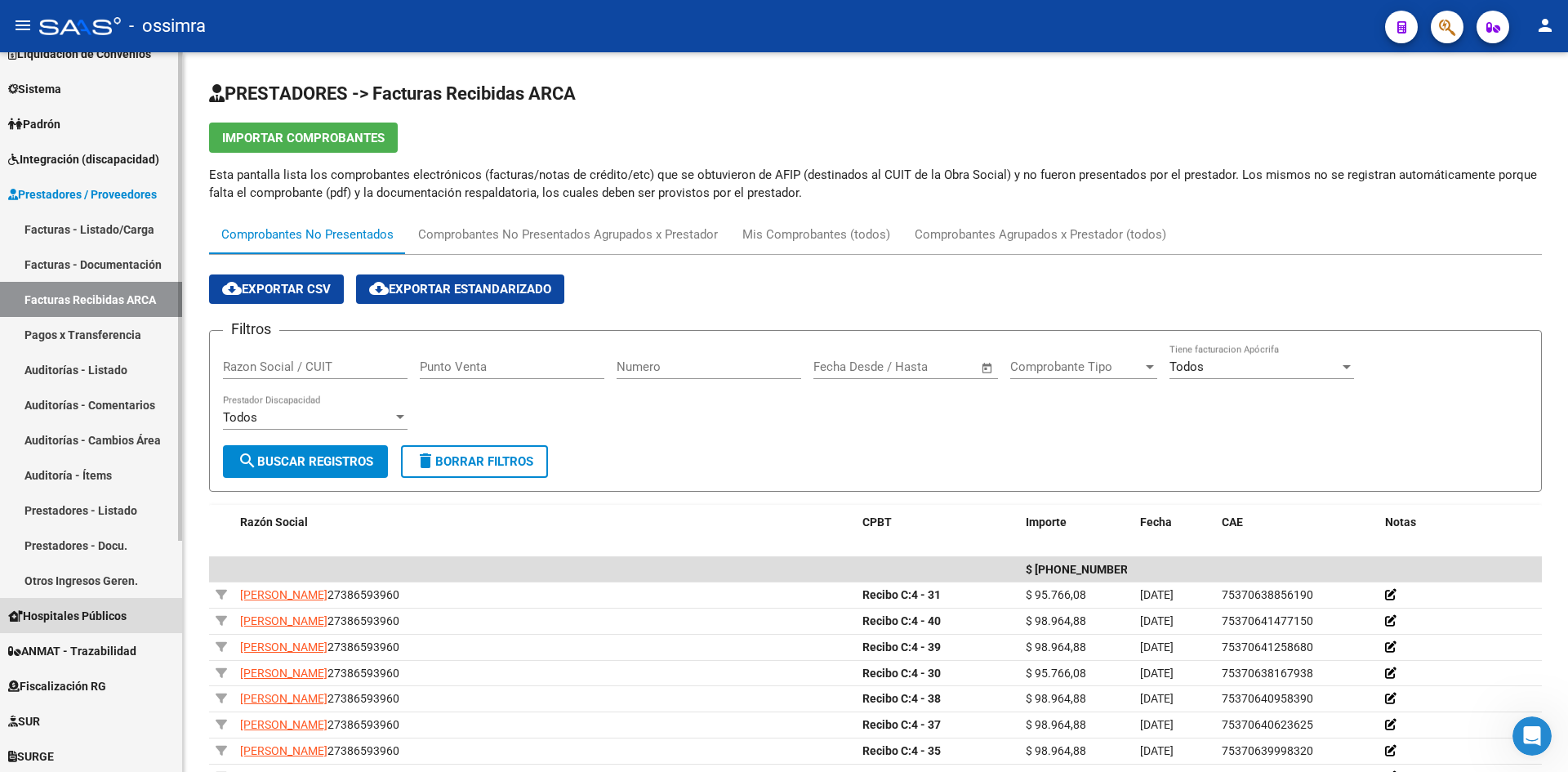
click at [115, 610] on span "Hospitales Públicos" at bounding box center [67, 616] width 118 height 18
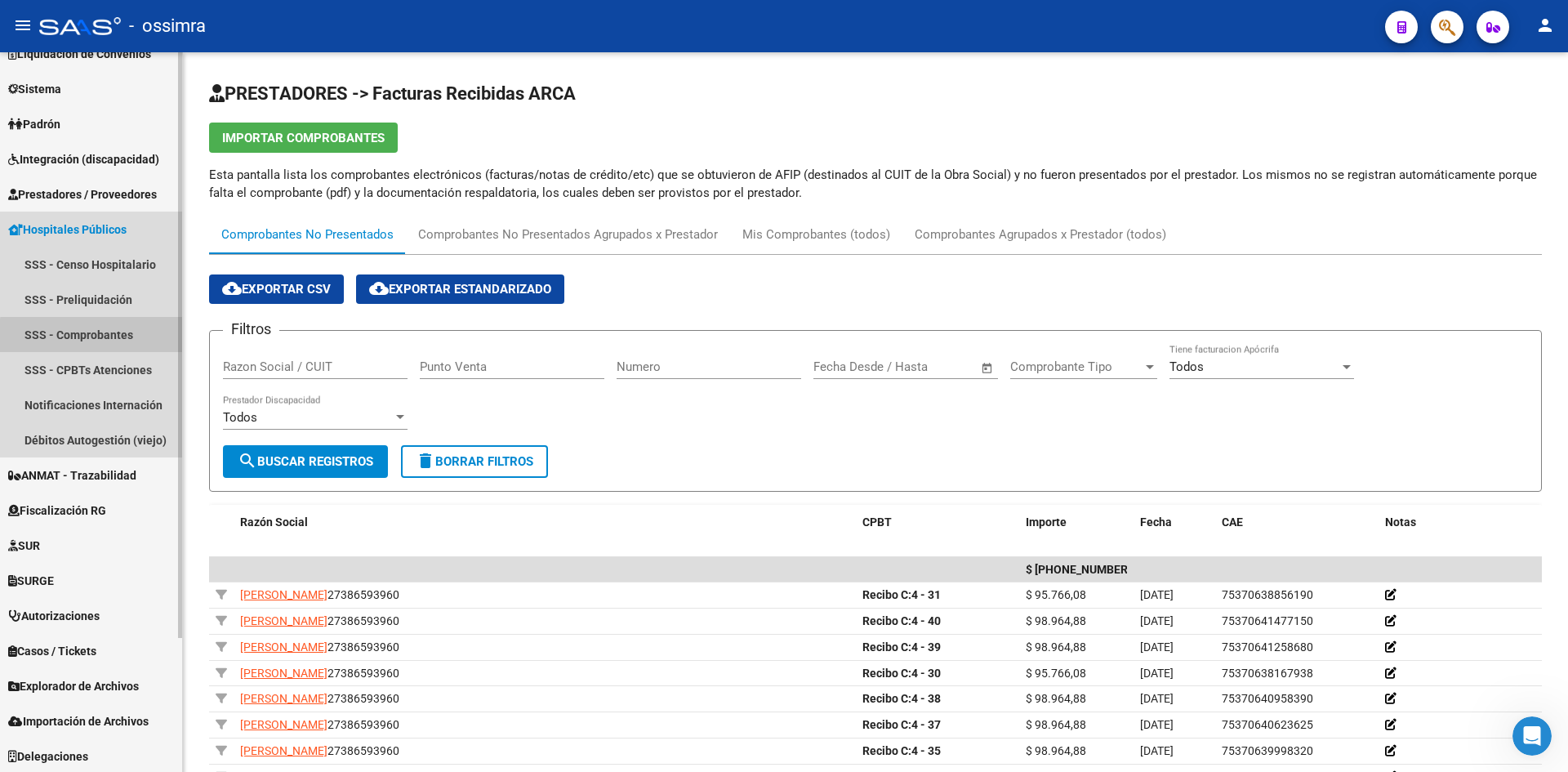
click at [98, 336] on link "SSS - Comprobantes" at bounding box center [91, 335] width 182 height 36
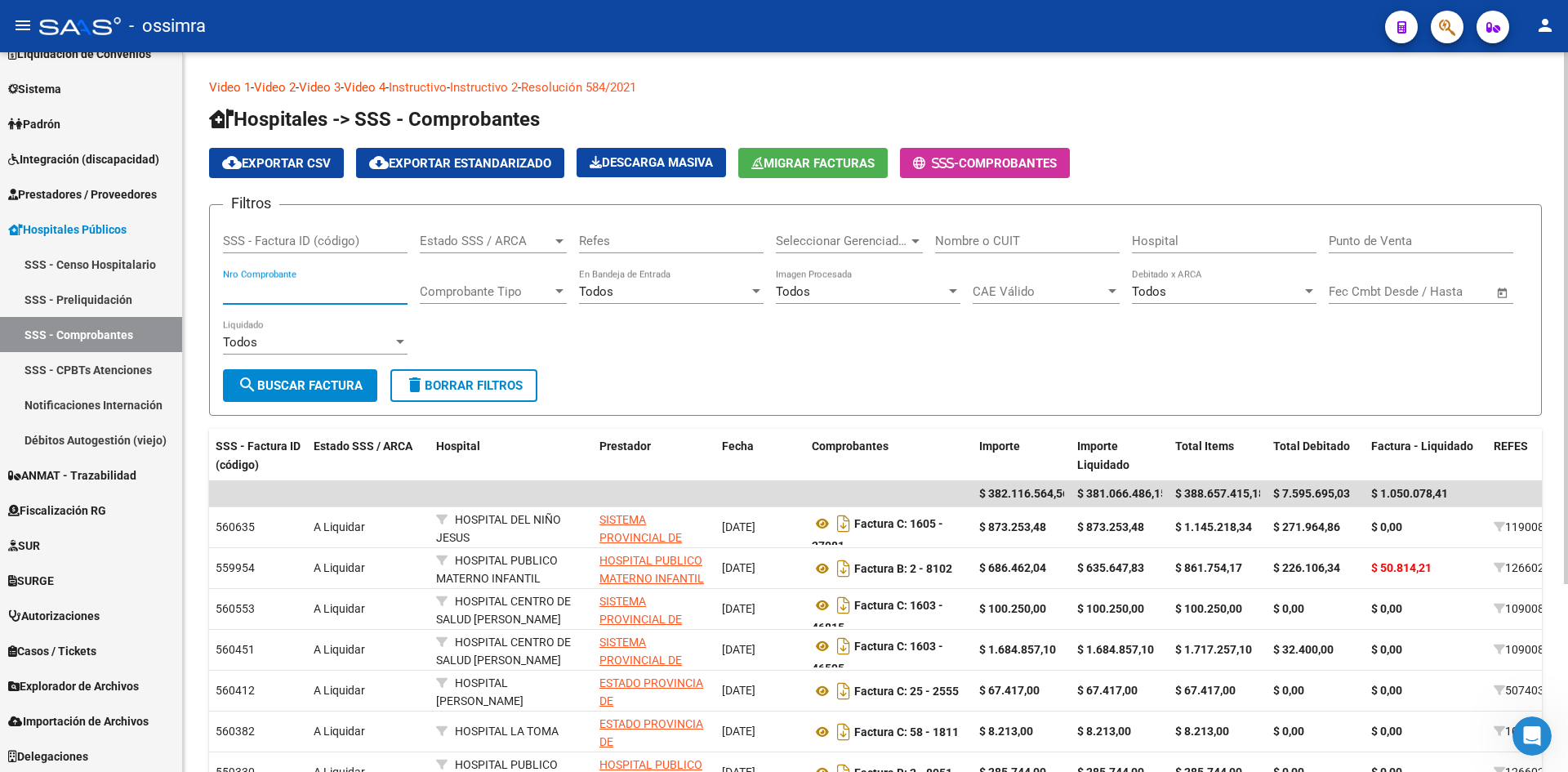
click at [323, 287] on input "Nro Comprobante" at bounding box center [315, 292] width 185 height 15
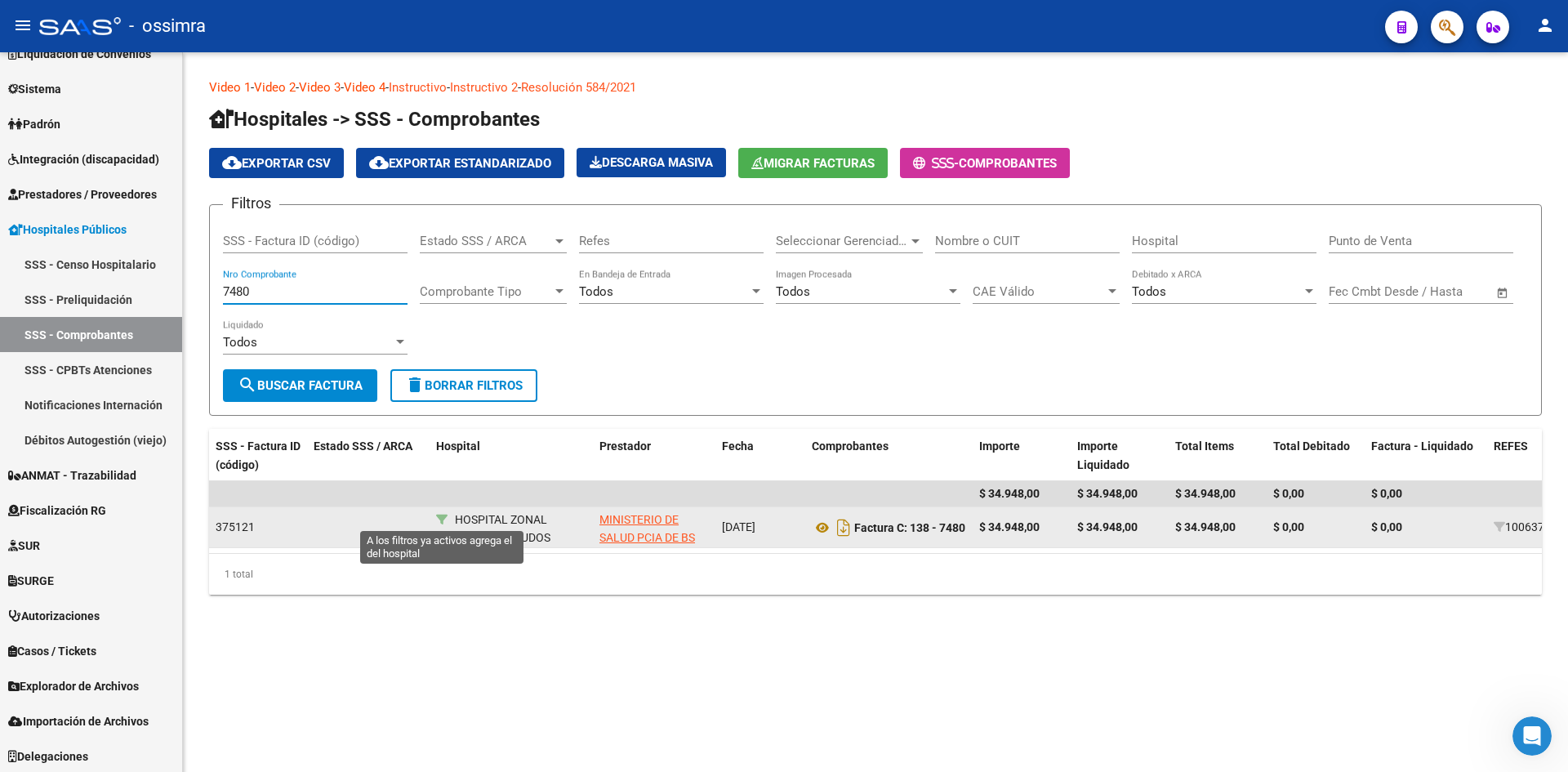
type input "7480"
click at [440, 524] on icon at bounding box center [442, 520] width 12 height 12
type input "HOSPITAL ZONAL GENERAL DE AGUDOS GENERAL [PERSON_NAME]"
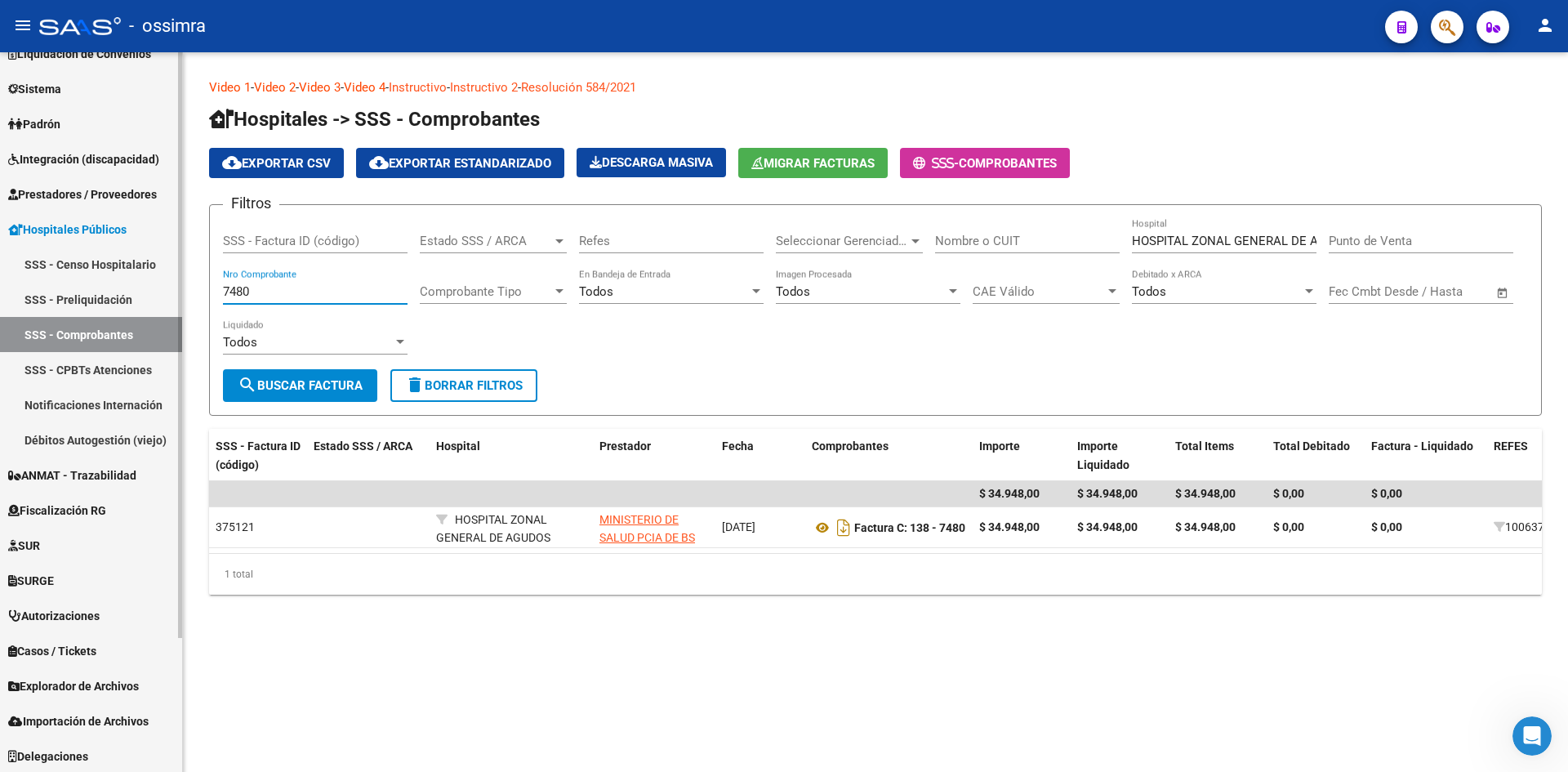
drag, startPoint x: 263, startPoint y: 293, endPoint x: 145, endPoint y: 295, distance: 118.0
click at [145, 295] on mat-sidenav-container "Firma Express Inicio Calendario SSS Instructivos Contacto OS Reportes Tablero d…" at bounding box center [784, 412] width 1568 height 720
click at [1229, 233] on input "HOSPITAL ZONAL GENERAL DE AGUDOS GENERAL [PERSON_NAME]" at bounding box center [1225, 241] width 185 height 15
click at [327, 387] on span "search Buscar Factura" at bounding box center [300, 386] width 125 height 15
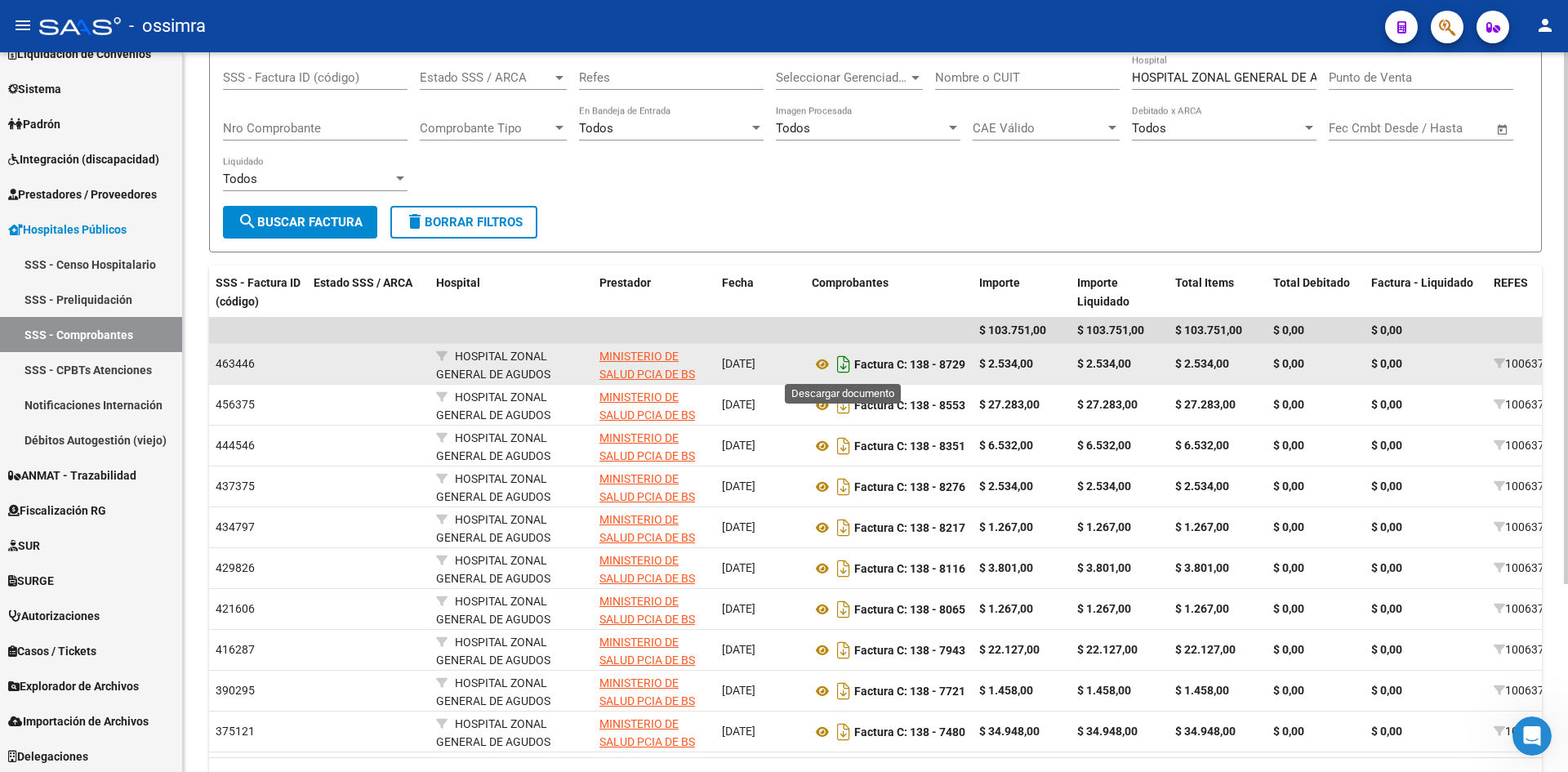
click at [842, 358] on icon "Descargar documento" at bounding box center [843, 364] width 21 height 26
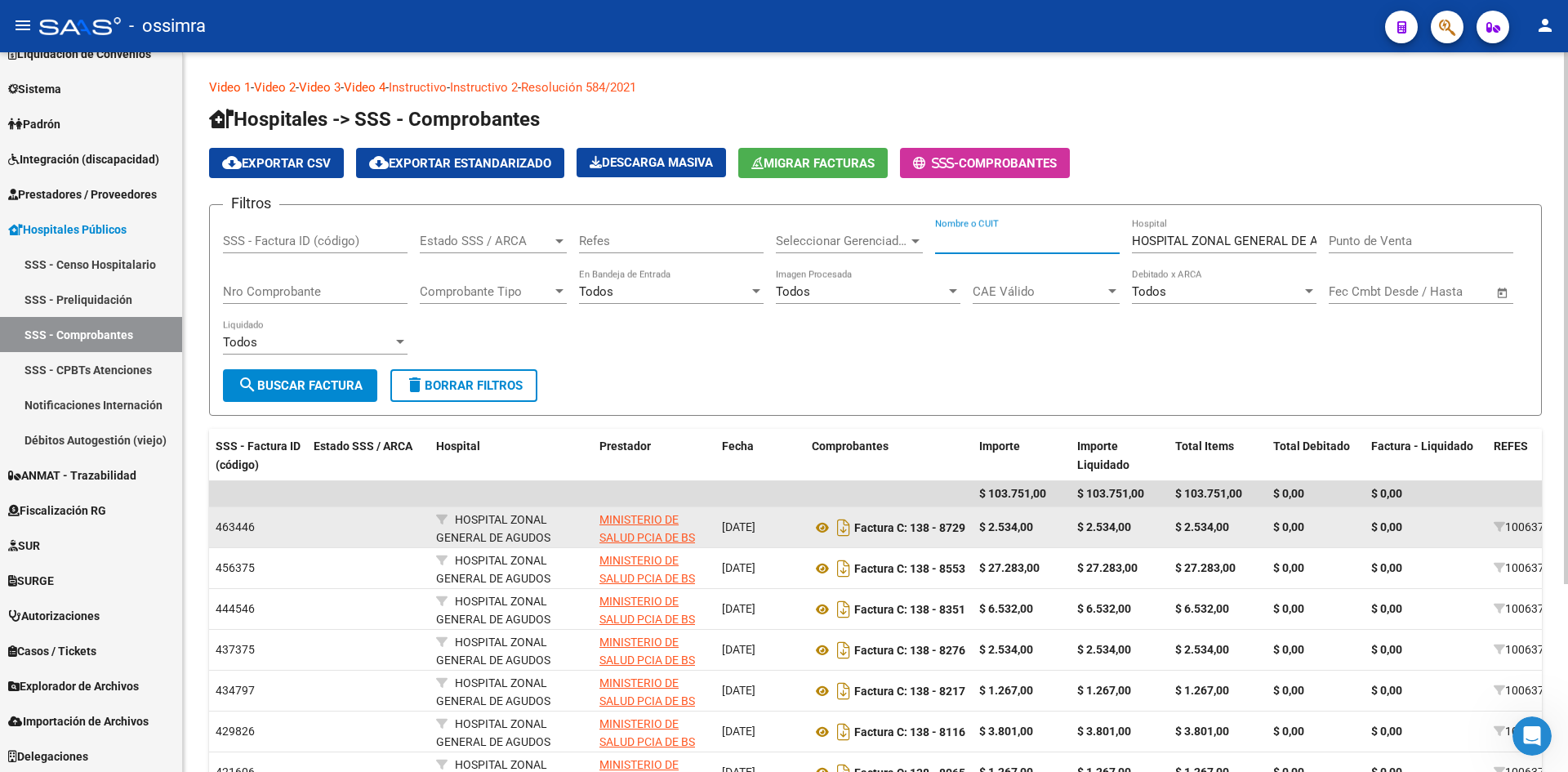
click at [1015, 242] on input "Nombre o CUIT" at bounding box center [1027, 241] width 185 height 15
click at [1132, 238] on input "HOSPITAL ZONAL GENERAL DE AGUDOS GENERAL [PERSON_NAME]" at bounding box center [1225, 241] width 185 height 15
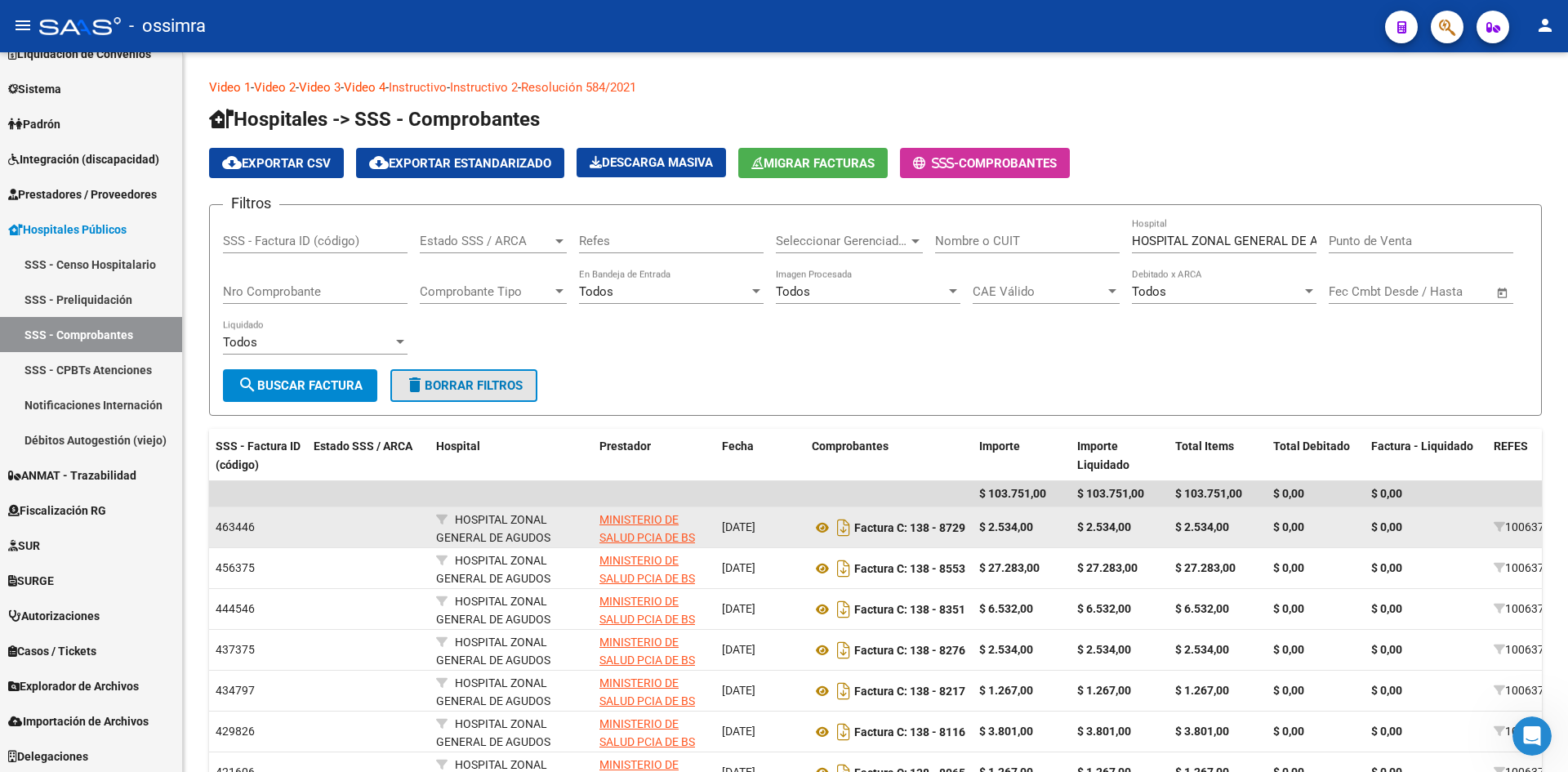
click at [451, 390] on span "delete Borrar Filtros" at bounding box center [464, 386] width 118 height 15
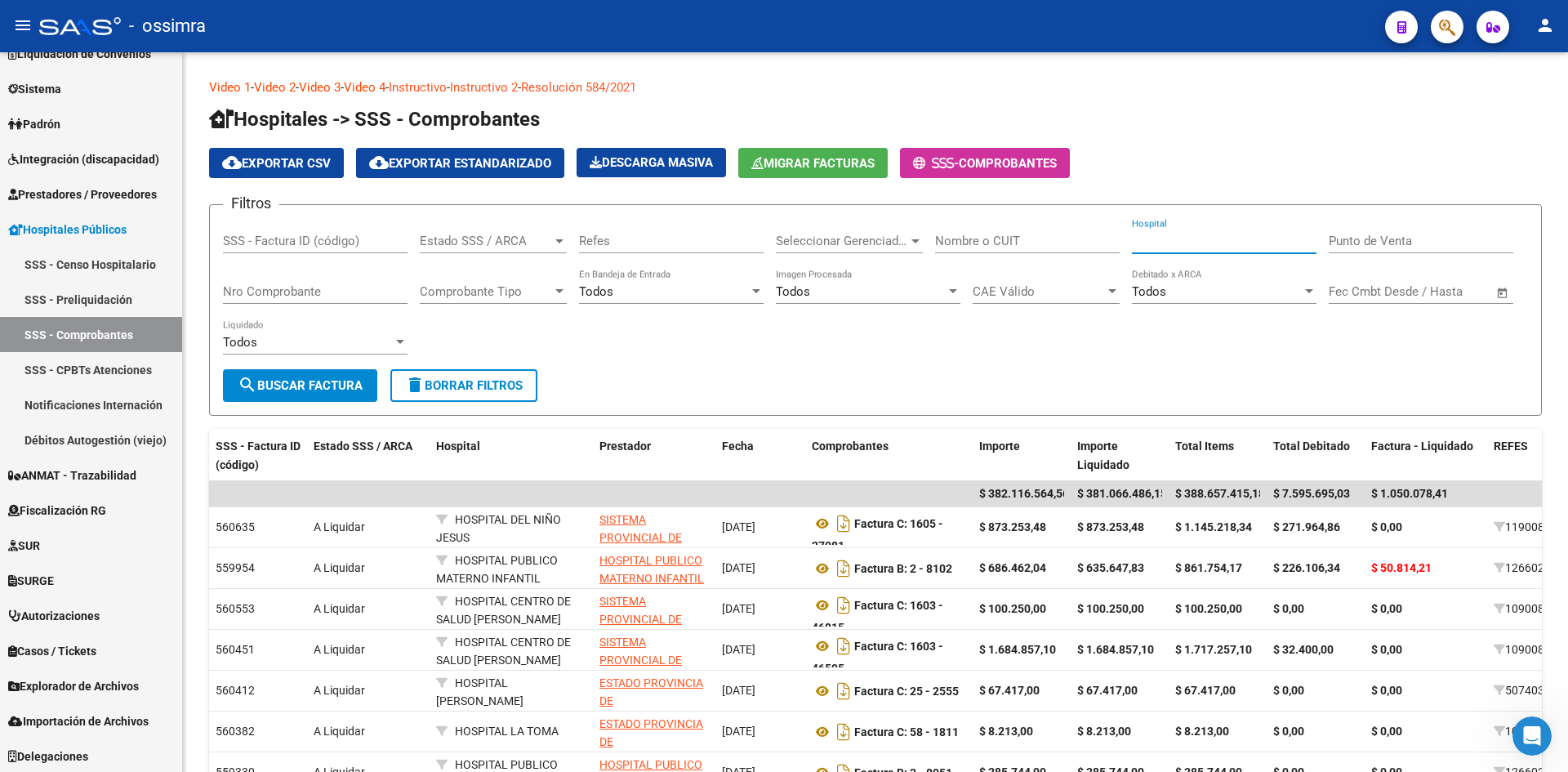
click at [1135, 239] on input "Hospital" at bounding box center [1225, 241] width 185 height 15
click at [1023, 242] on input "Nombre o CUIT" at bounding box center [1027, 241] width 185 height 15
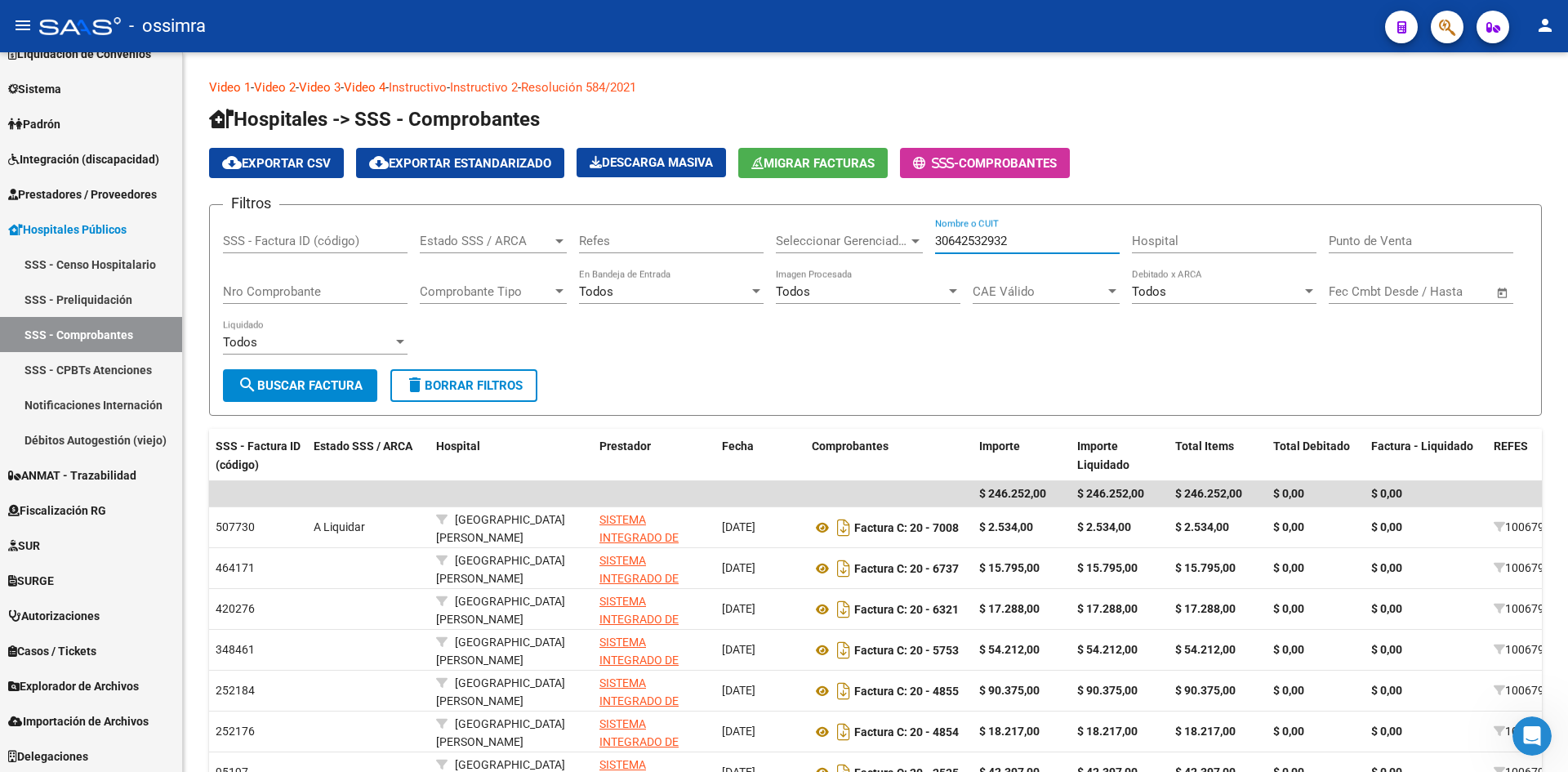
type input "30642532932"
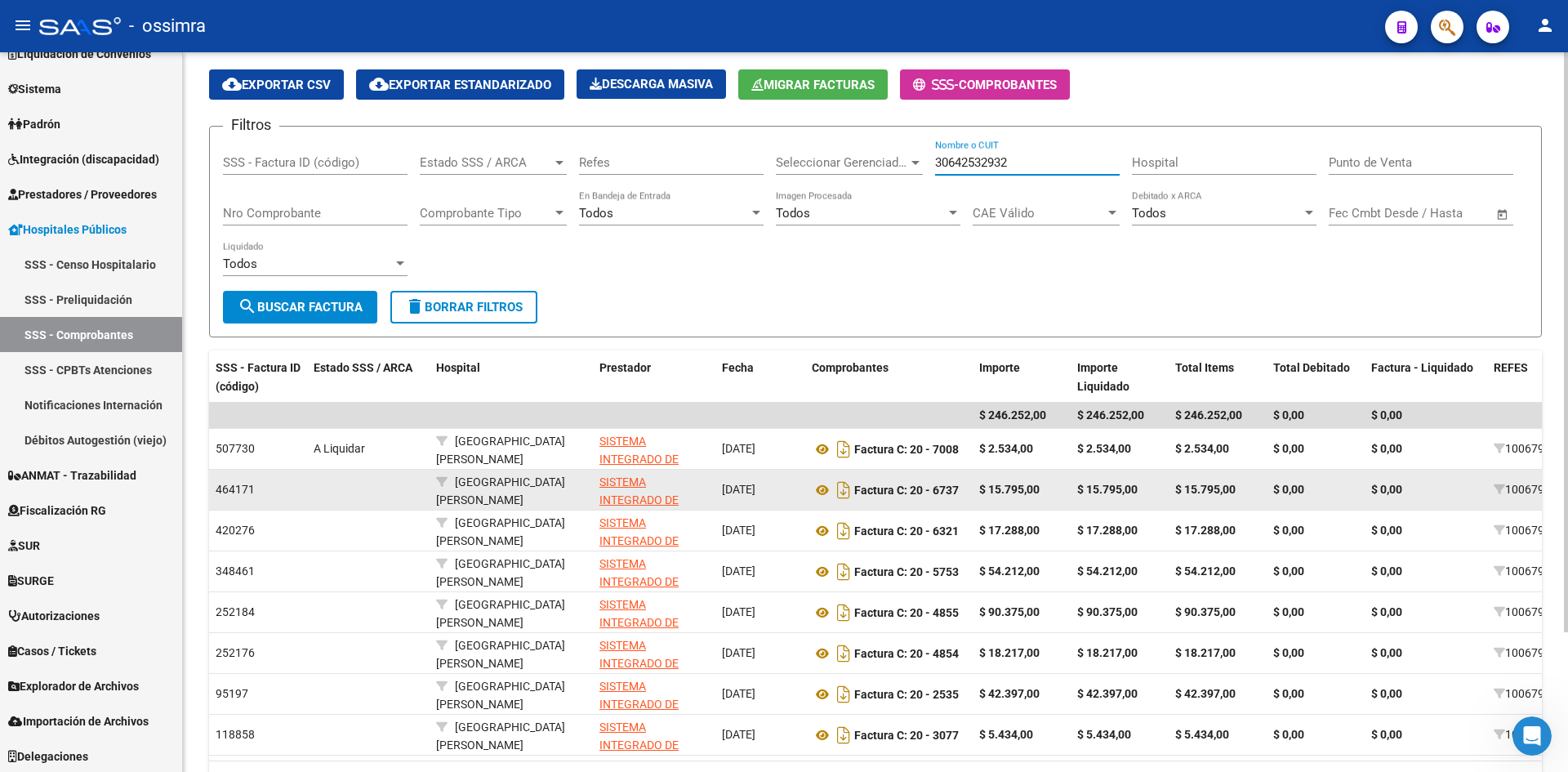
scroll to position [173, 0]
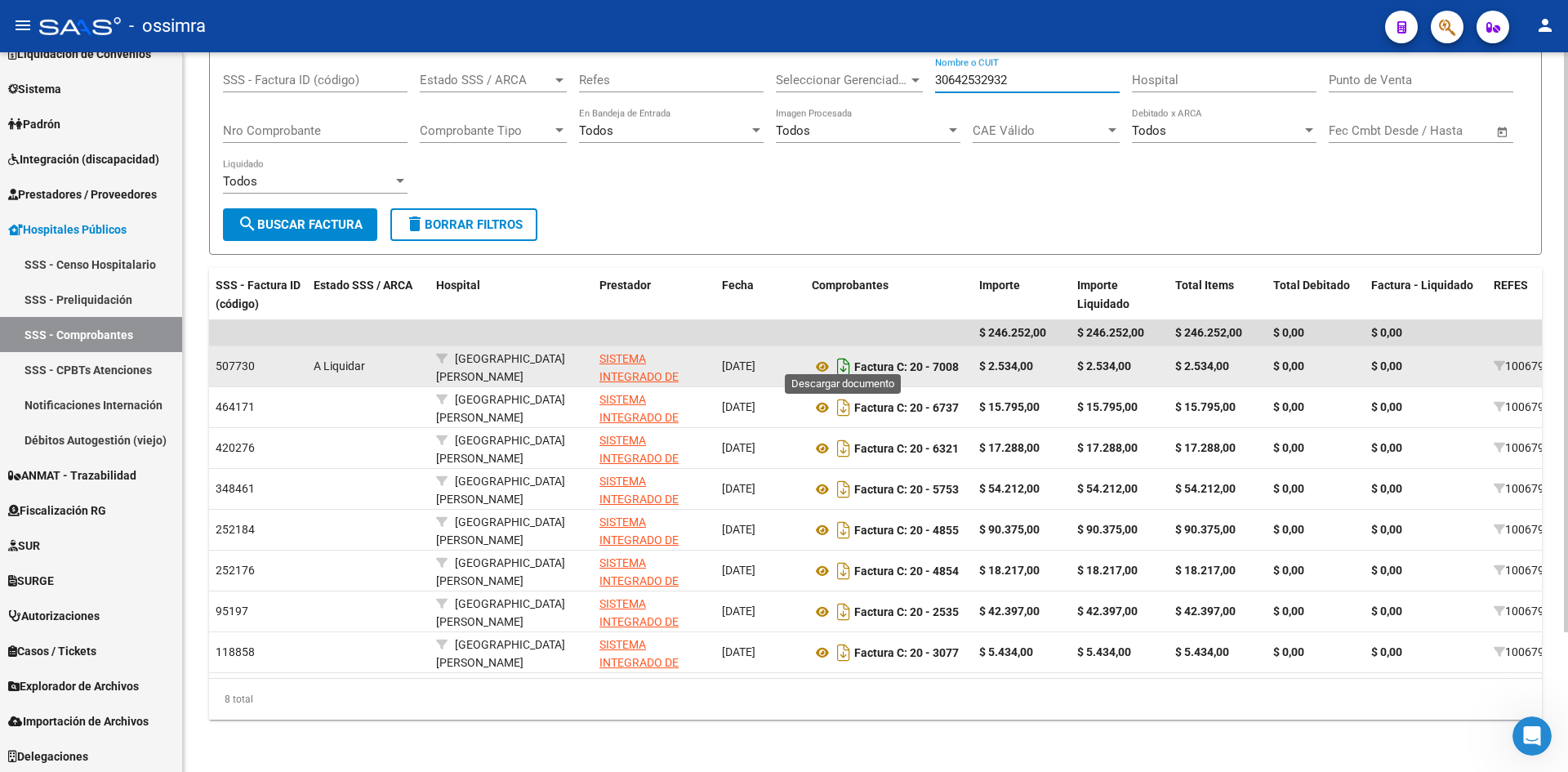
click at [846, 356] on icon "Descargar documento" at bounding box center [843, 366] width 21 height 26
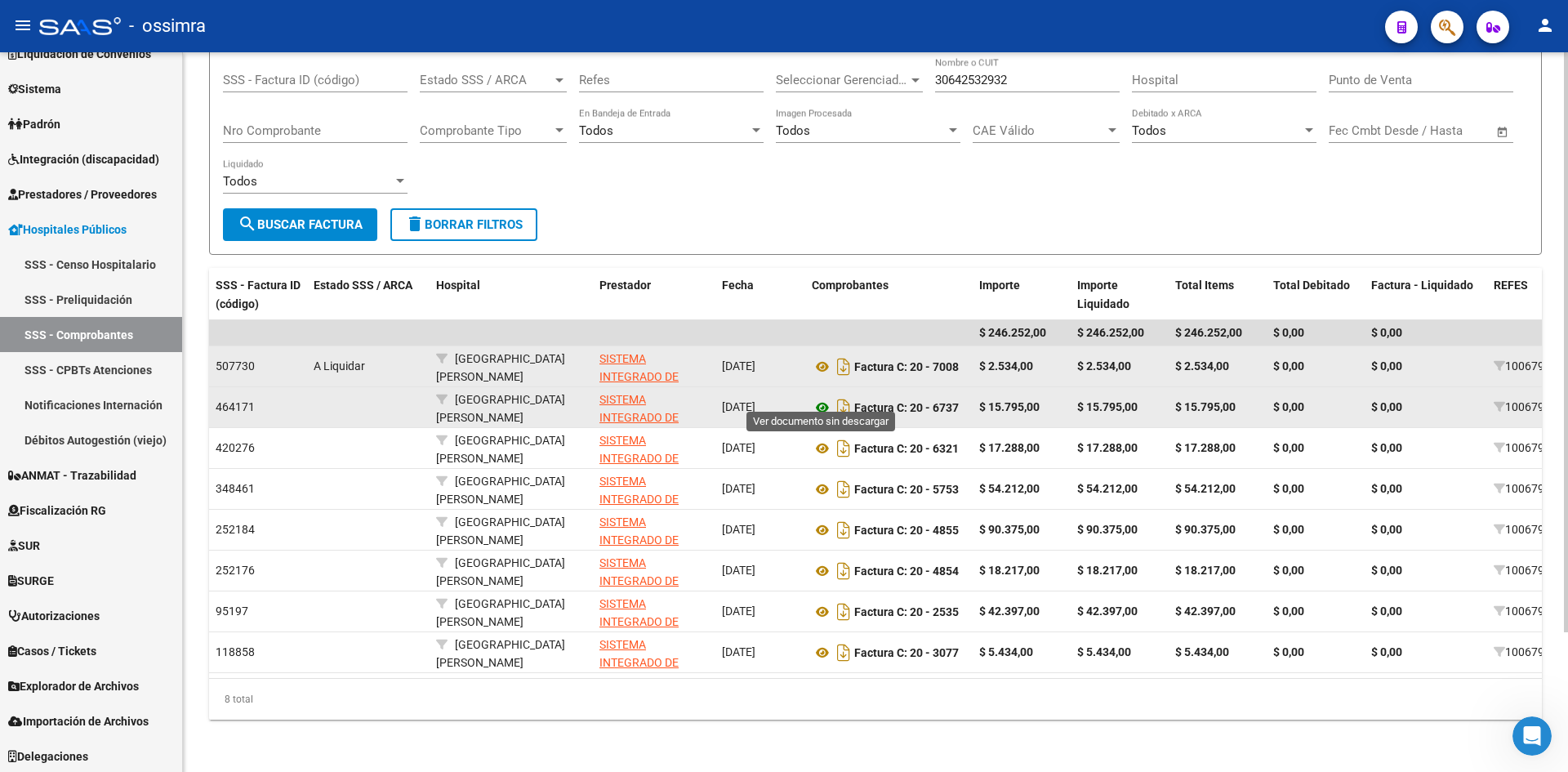
click at [818, 398] on icon at bounding box center [822, 408] width 21 height 20
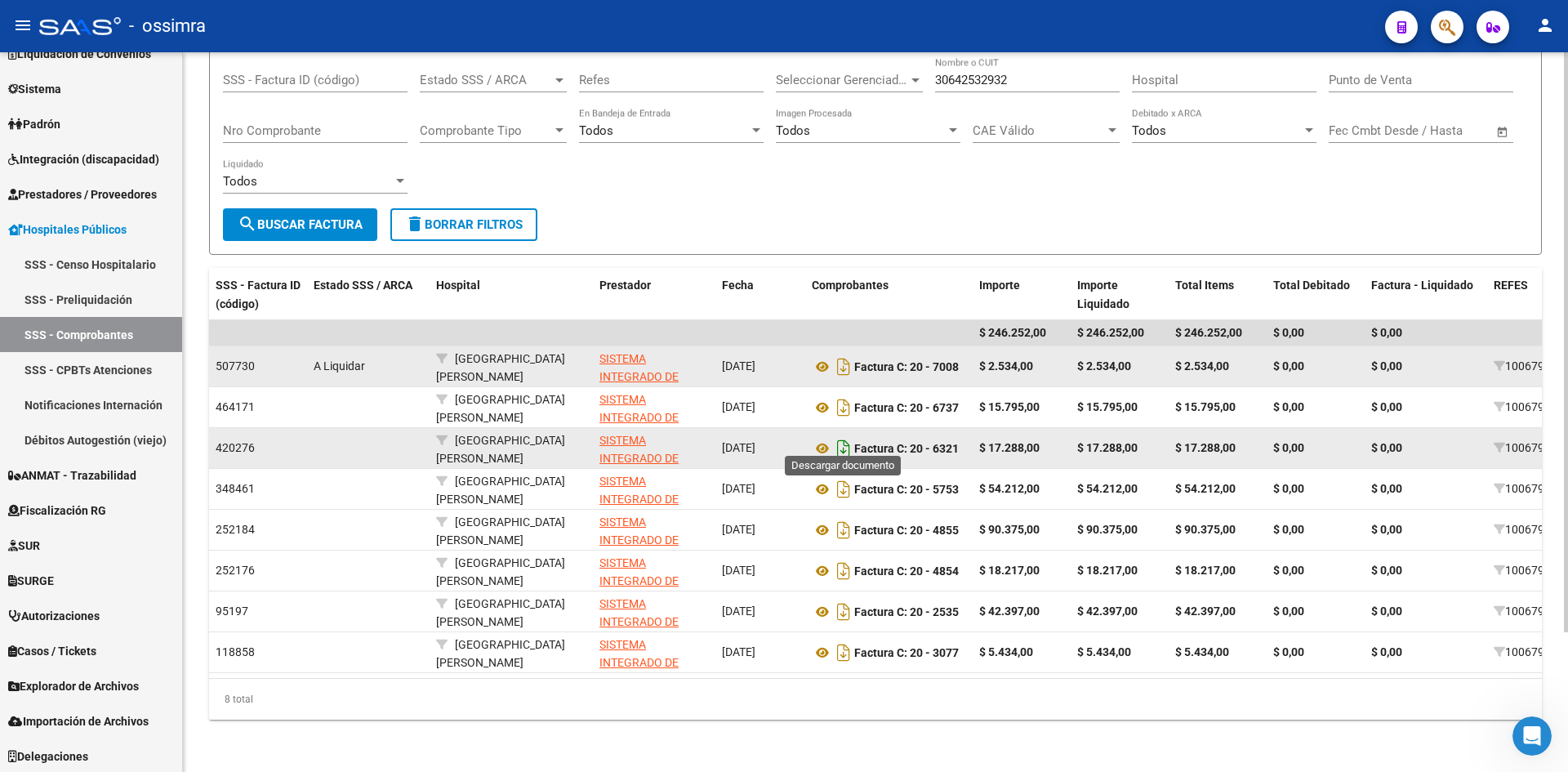
click at [841, 436] on icon "Descargar documento" at bounding box center [843, 448] width 21 height 26
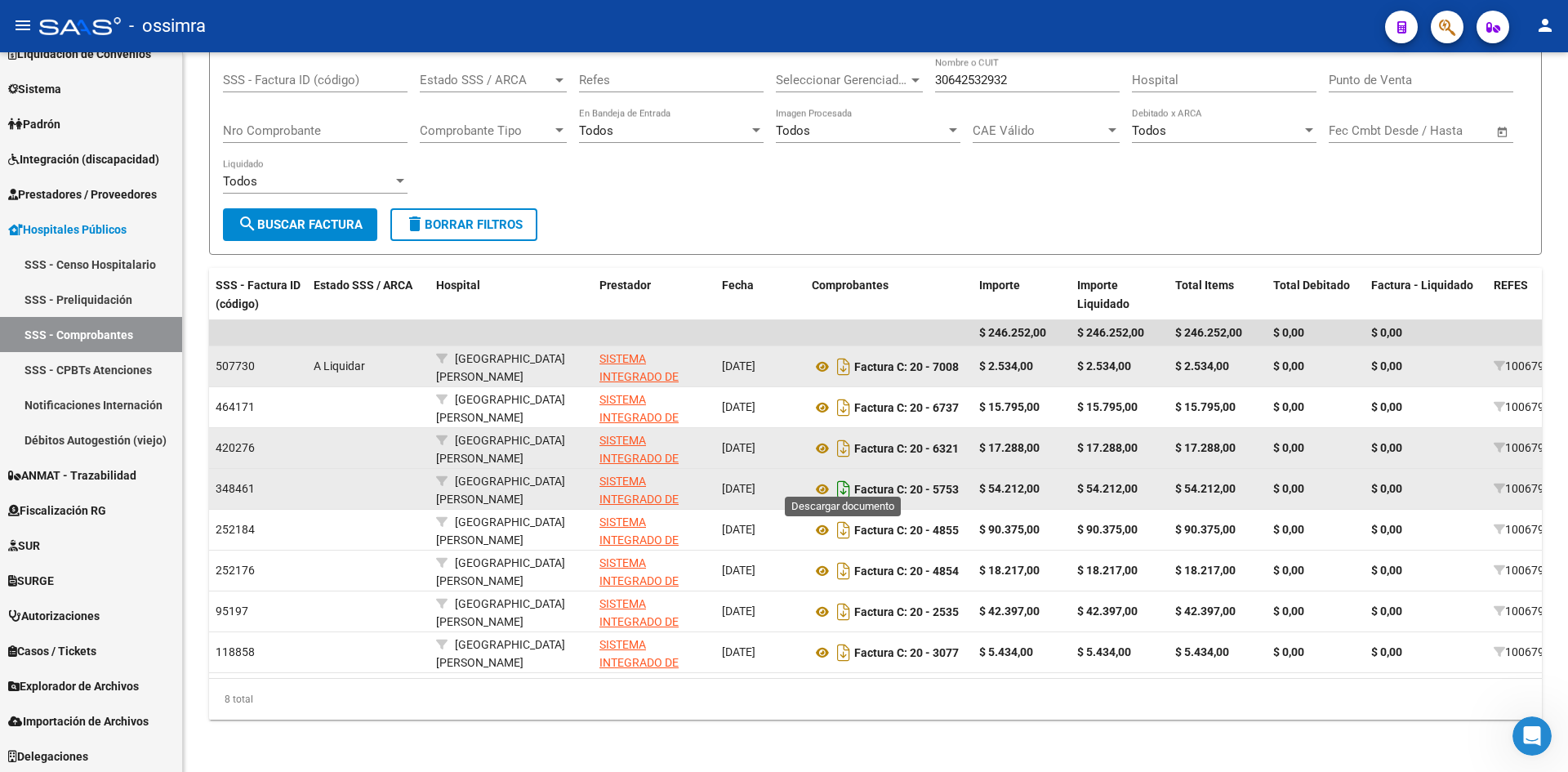
click at [848, 477] on icon "Descargar documento" at bounding box center [843, 489] width 21 height 26
